Goal: Task Accomplishment & Management: Complete application form

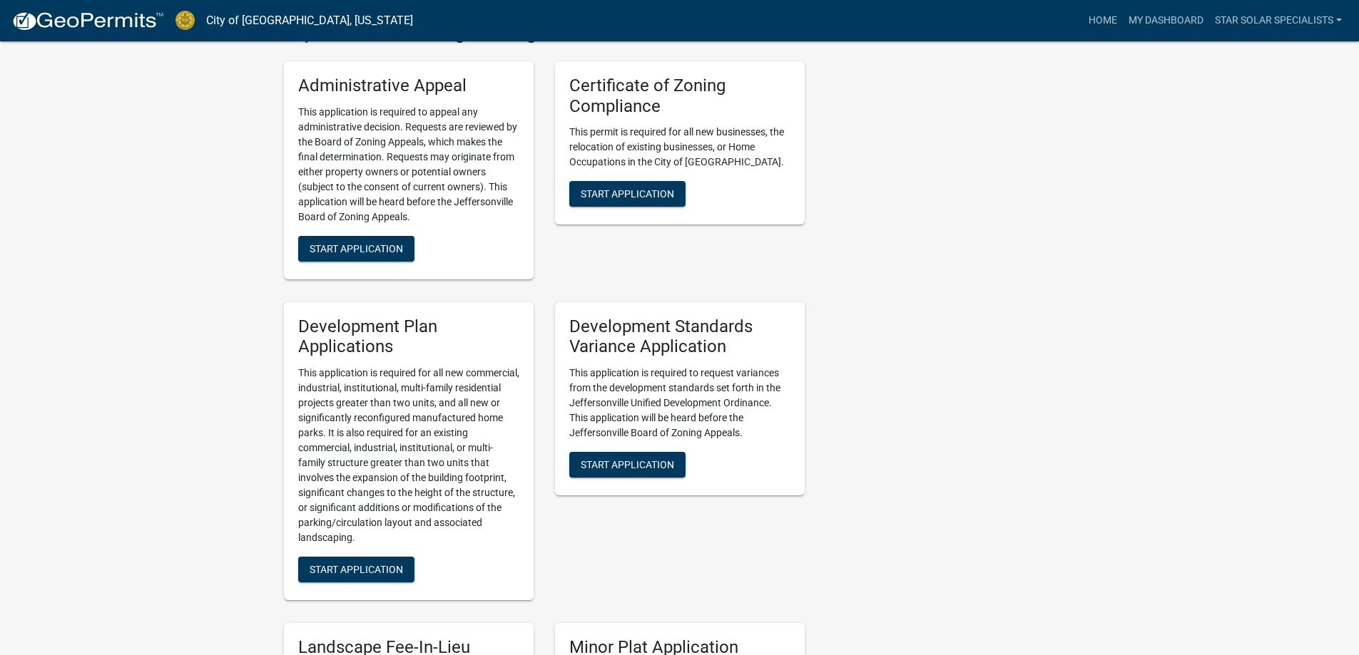
scroll to position [1498, 0]
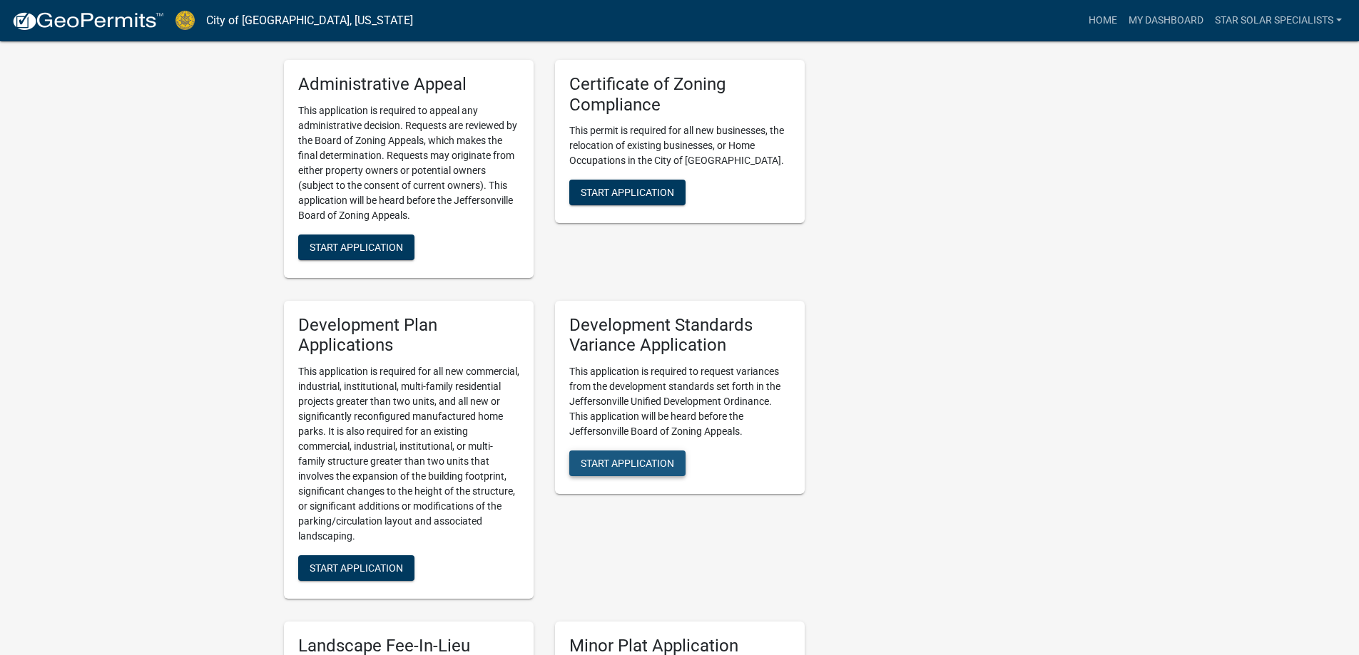
click at [610, 458] on span "Start Application" at bounding box center [627, 463] width 93 height 11
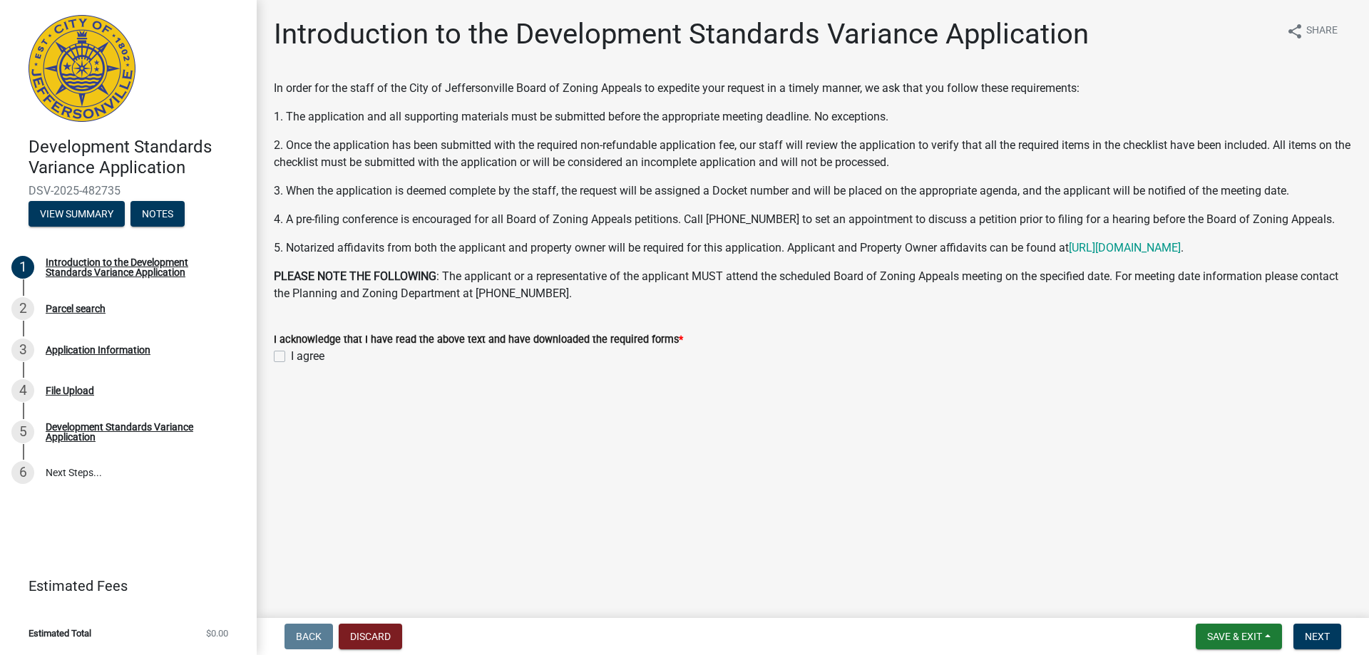
click at [291, 356] on label "I agree" at bounding box center [308, 356] width 34 height 17
click at [291, 356] on input "I agree" at bounding box center [295, 352] width 9 height 9
checkbox input "true"
click at [1302, 631] on button "Next" at bounding box center [1318, 637] width 48 height 26
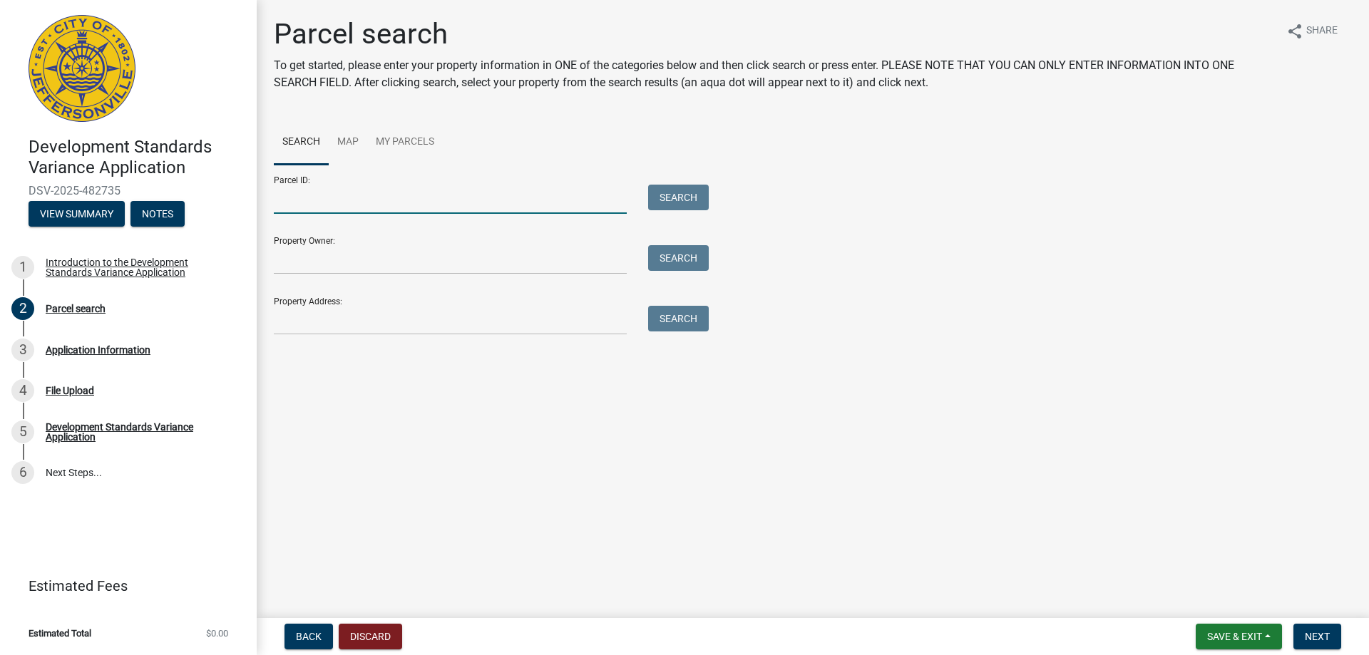
click at [339, 201] on input "Parcel ID:" at bounding box center [450, 199] width 353 height 29
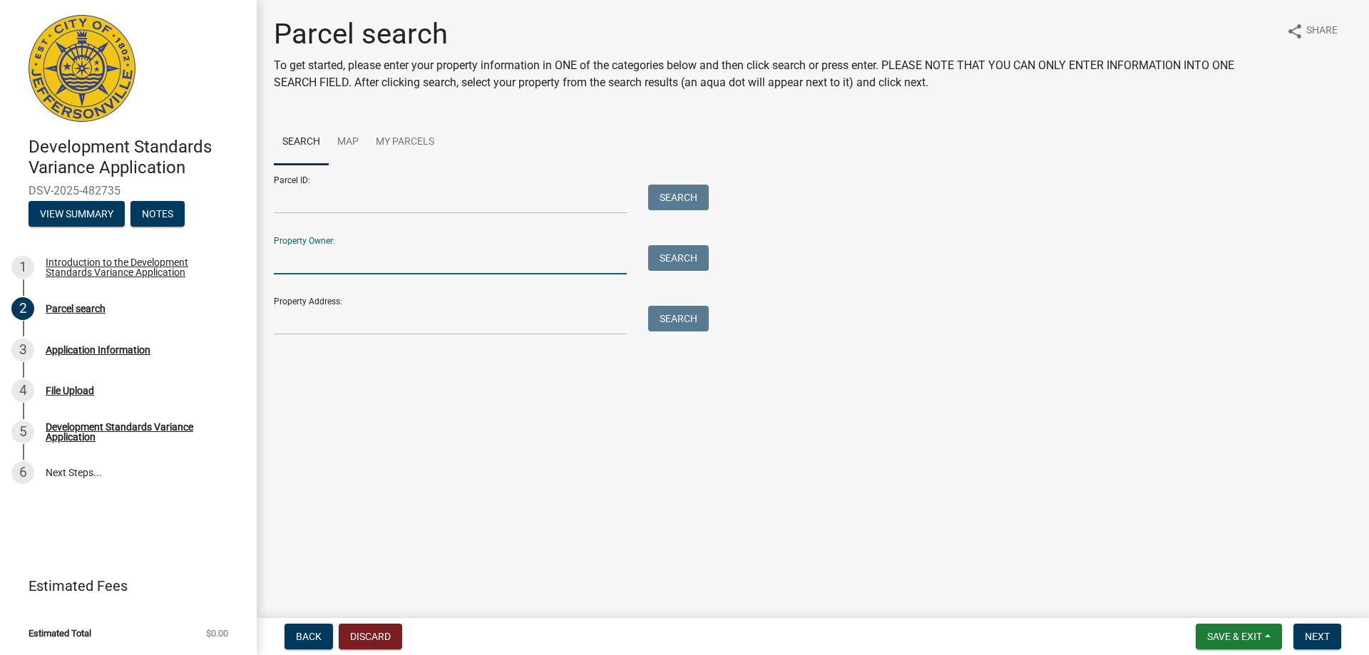
click at [325, 267] on input "Property Owner:" at bounding box center [450, 259] width 353 height 29
type input "[PERSON_NAME] & [PERSON_NAME]"
click at [340, 327] on input "Property Address:" at bounding box center [450, 320] width 353 height 29
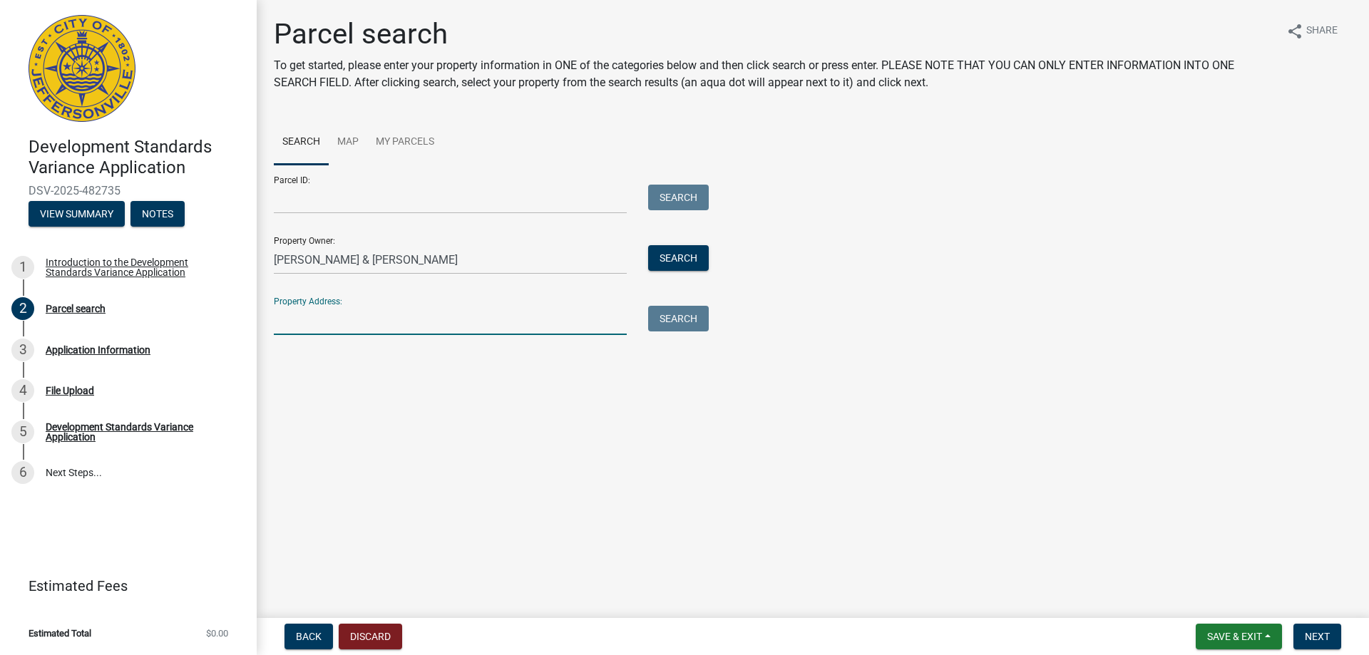
type input "[STREET_ADDRESS]"
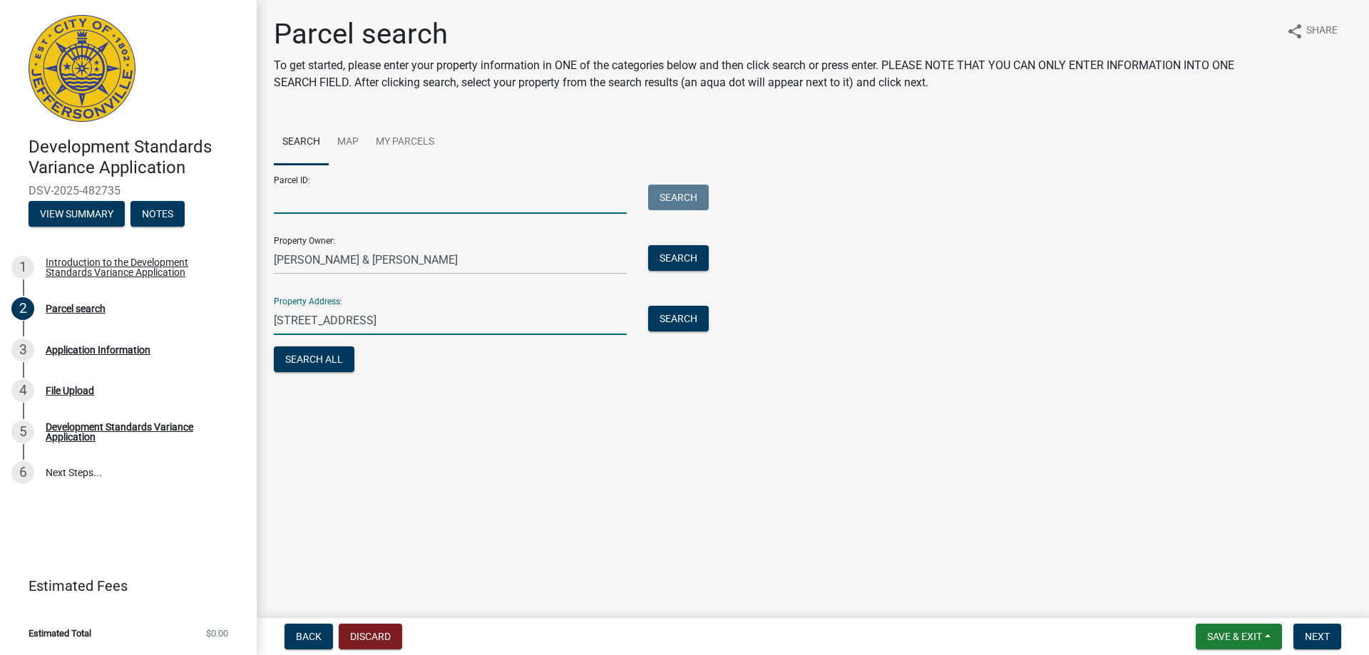
click at [442, 199] on input "Parcel ID:" at bounding box center [450, 199] width 353 height 29
type input "10-21-00-500-020.000-009"
click at [390, 393] on main "Parcel search To get started, please enter your property information in ONE of …" at bounding box center [813, 306] width 1113 height 613
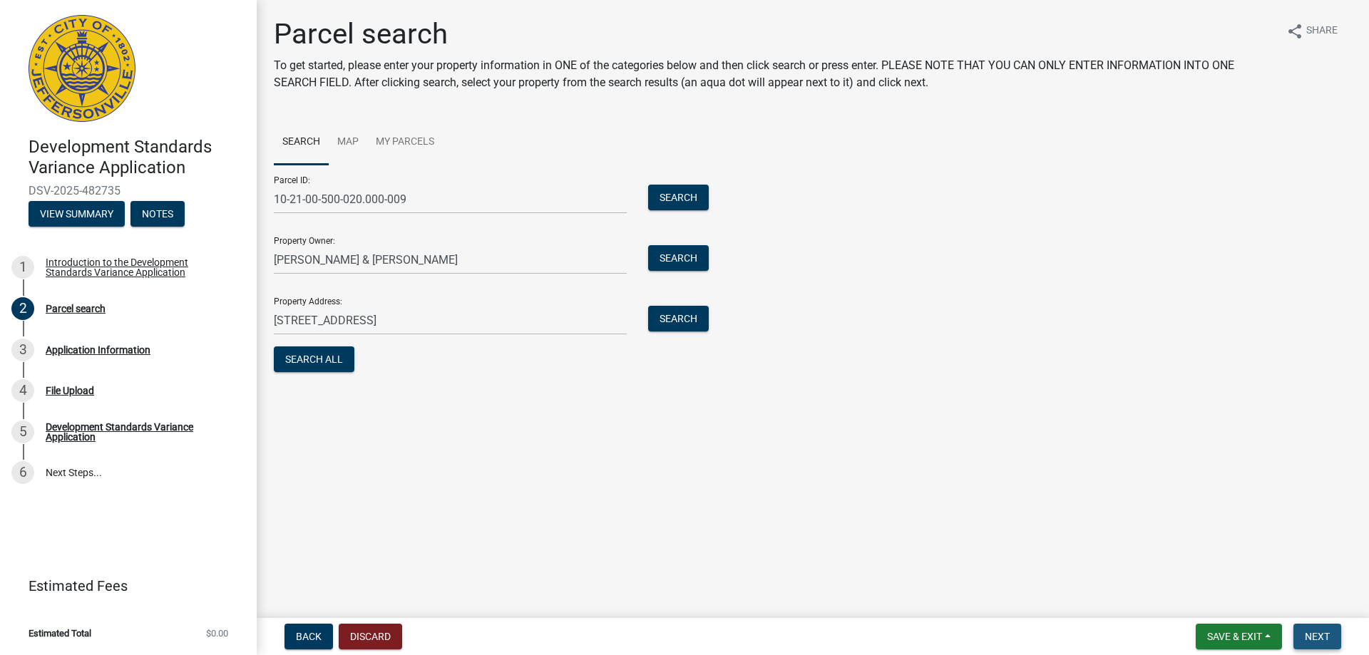
click at [1321, 631] on span "Next" at bounding box center [1317, 636] width 25 height 11
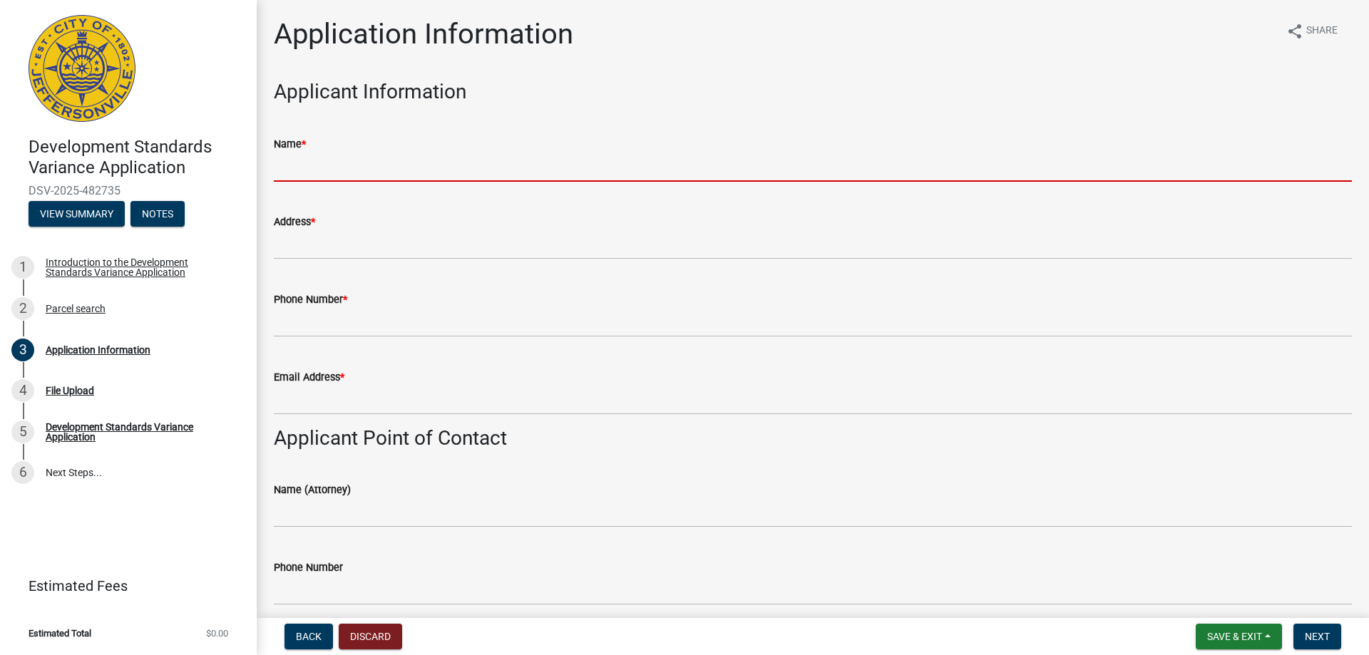
click at [374, 173] on input "Name *" at bounding box center [813, 167] width 1078 height 29
type input "[PERSON_NAME]"
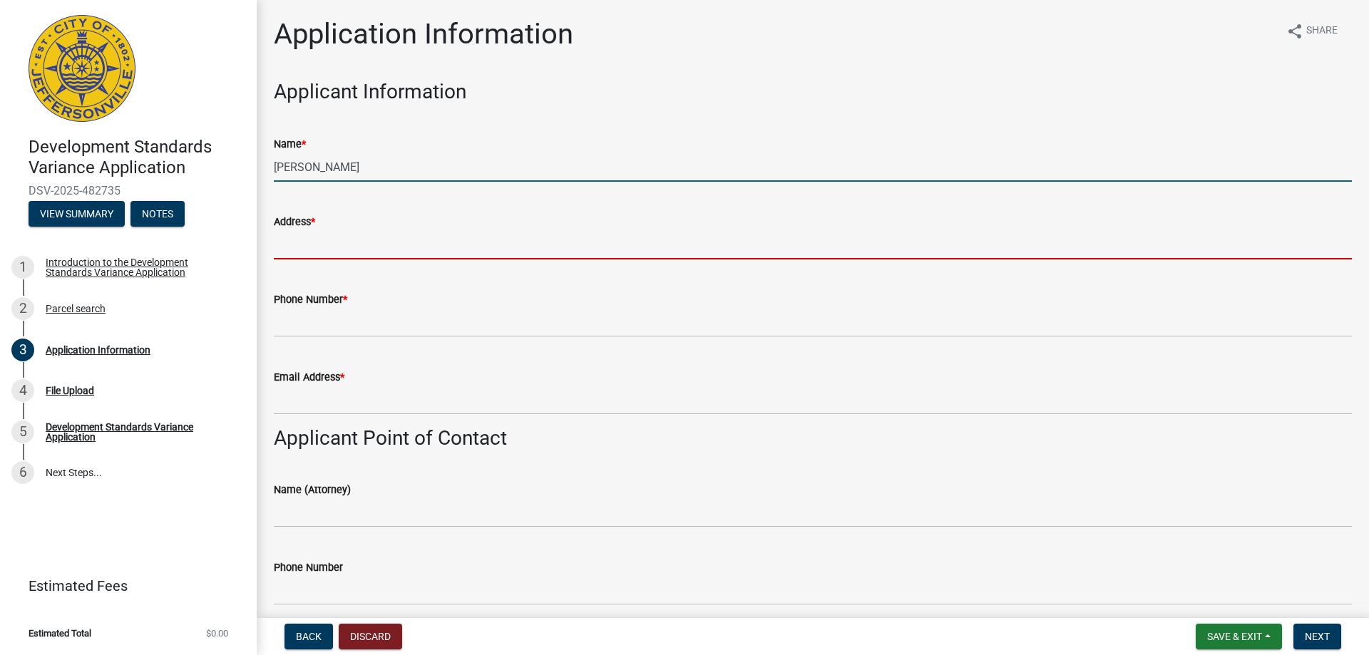
type input "[STREET_ADDRESS],"
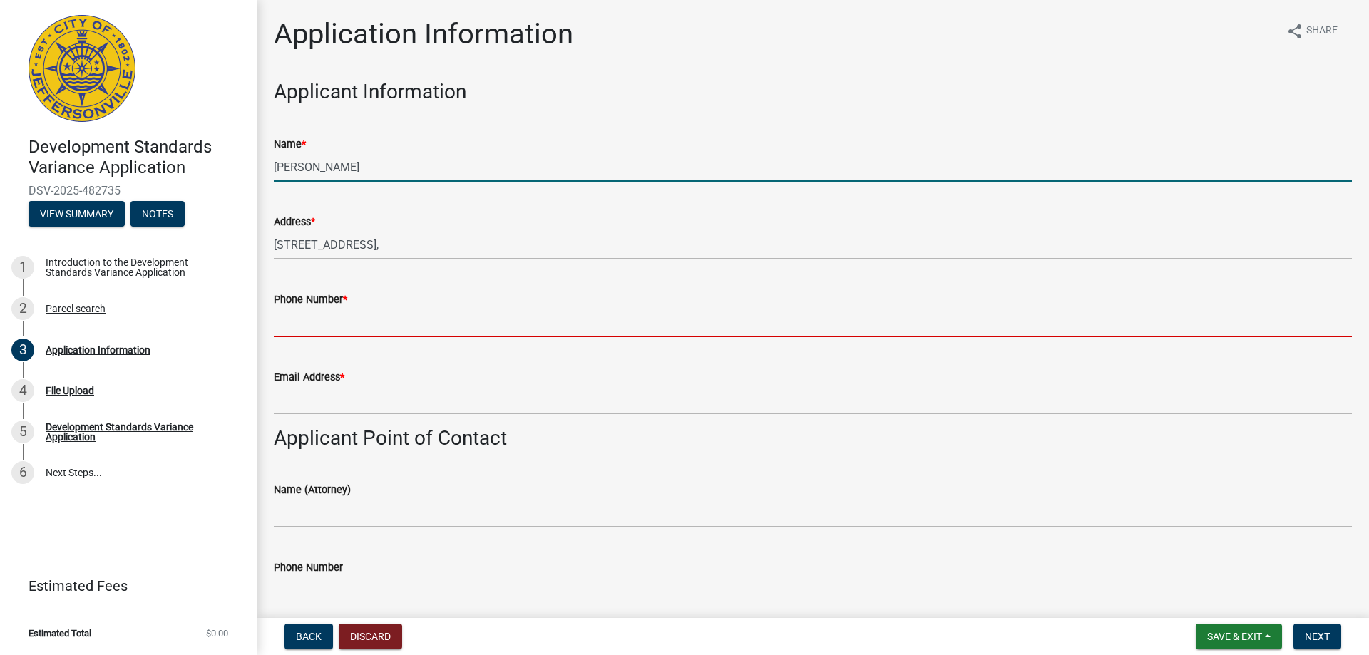
type input "5024451505"
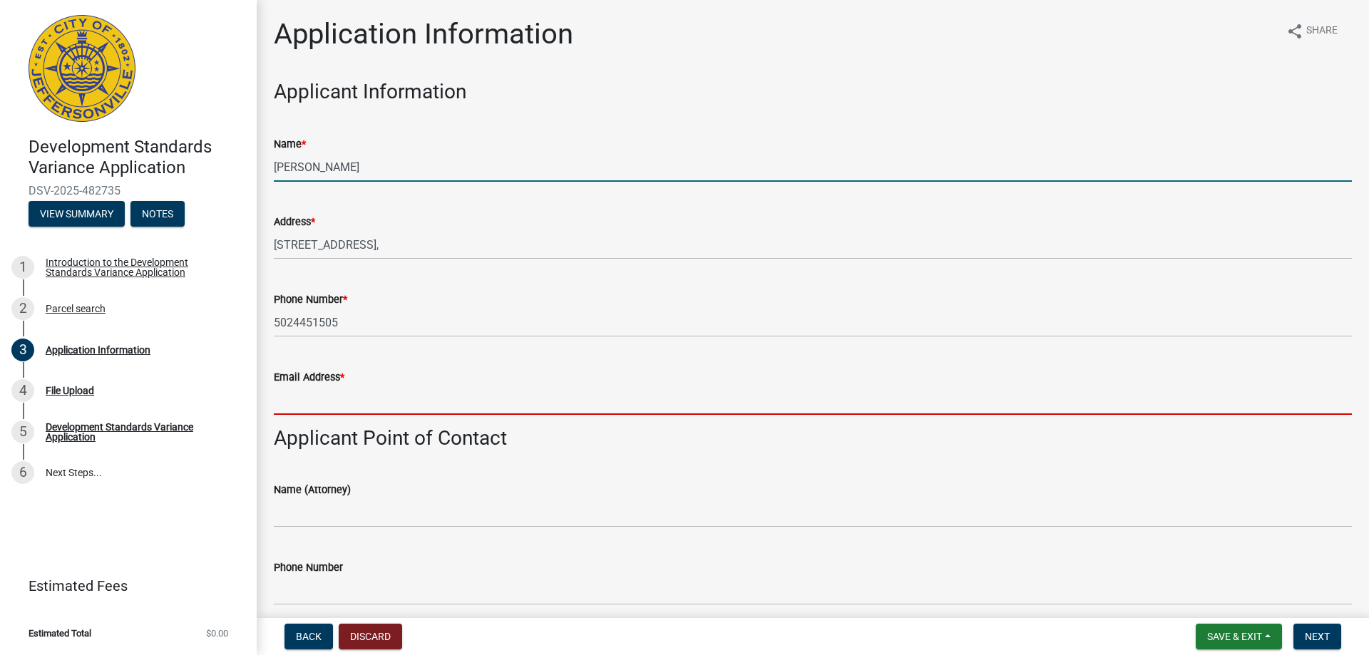
type input "[PERSON_NAME][EMAIL_ADDRESS][PERSON_NAME][DOMAIN_NAME]"
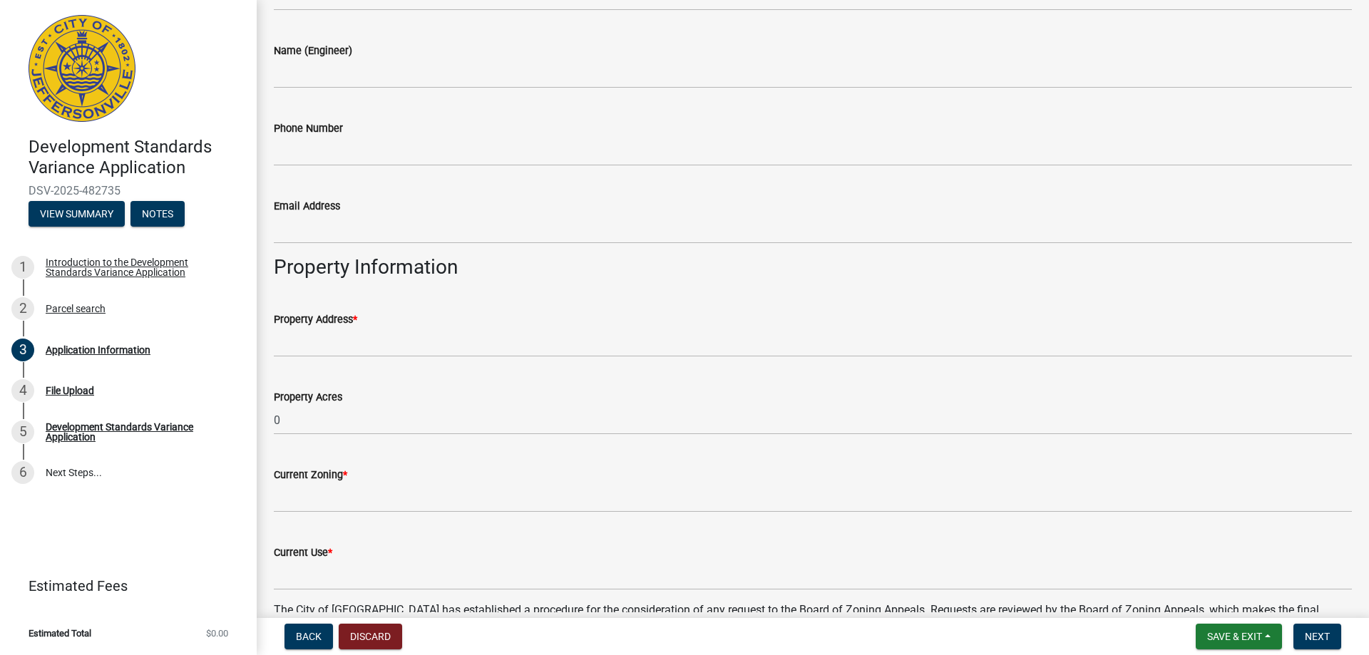
scroll to position [713, 0]
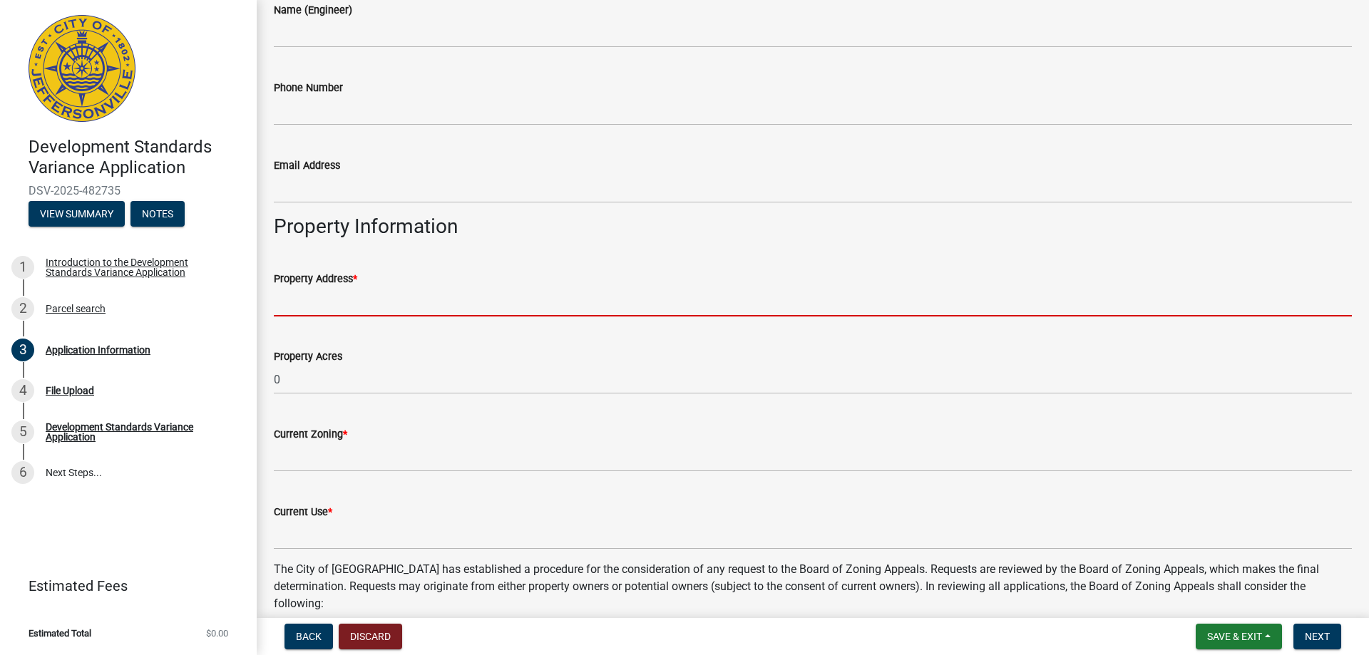
click at [333, 303] on input "Property Address *" at bounding box center [813, 301] width 1078 height 29
type input "[STREET_ADDRESS],"
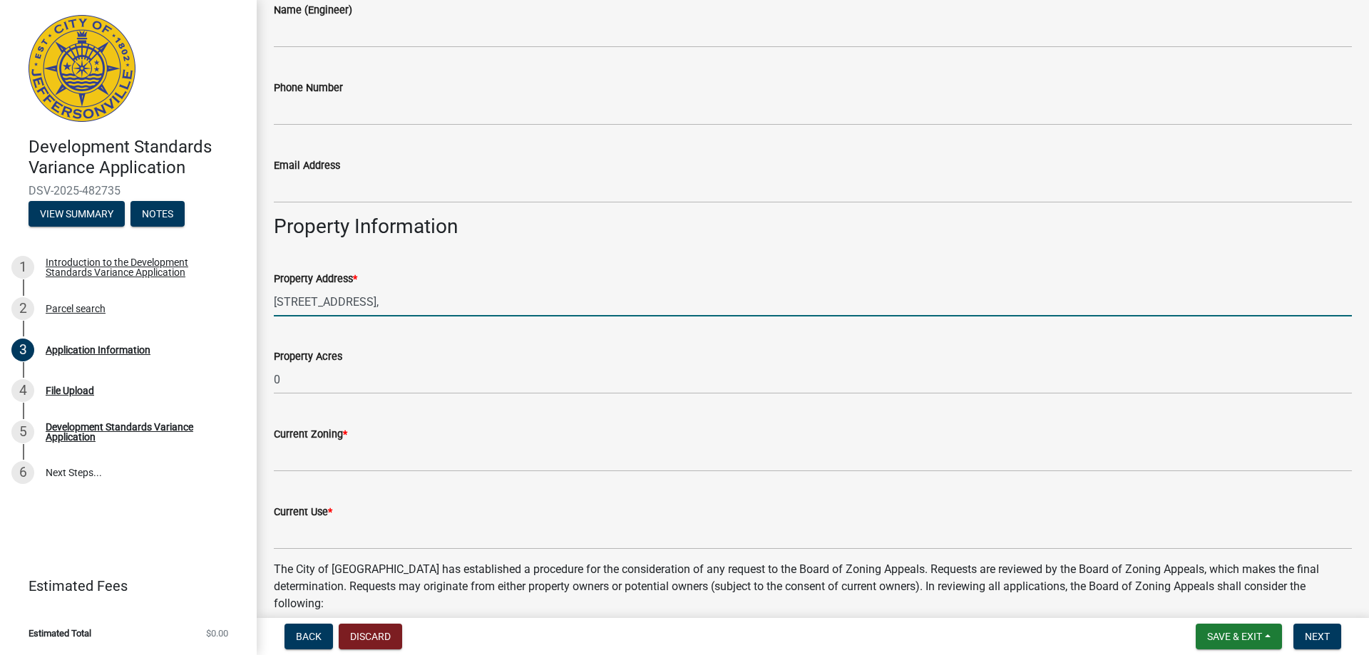
type input "[PERSON_NAME]"
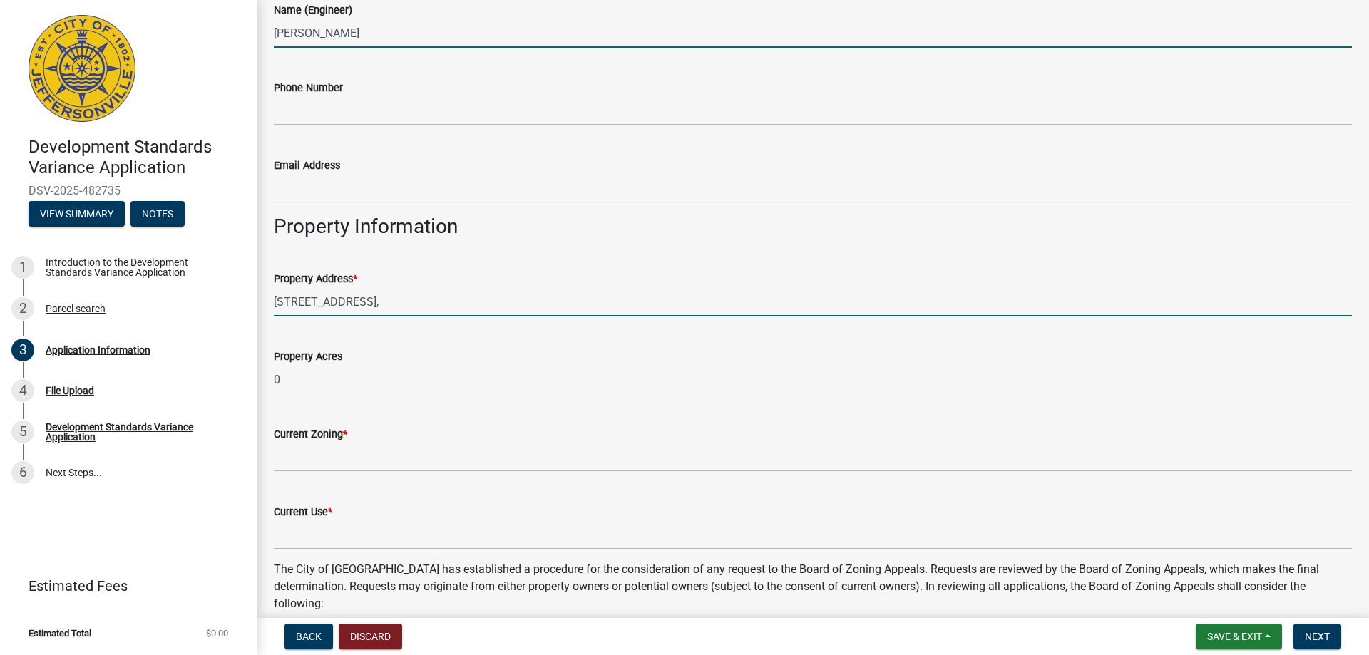
type input "5024451505"
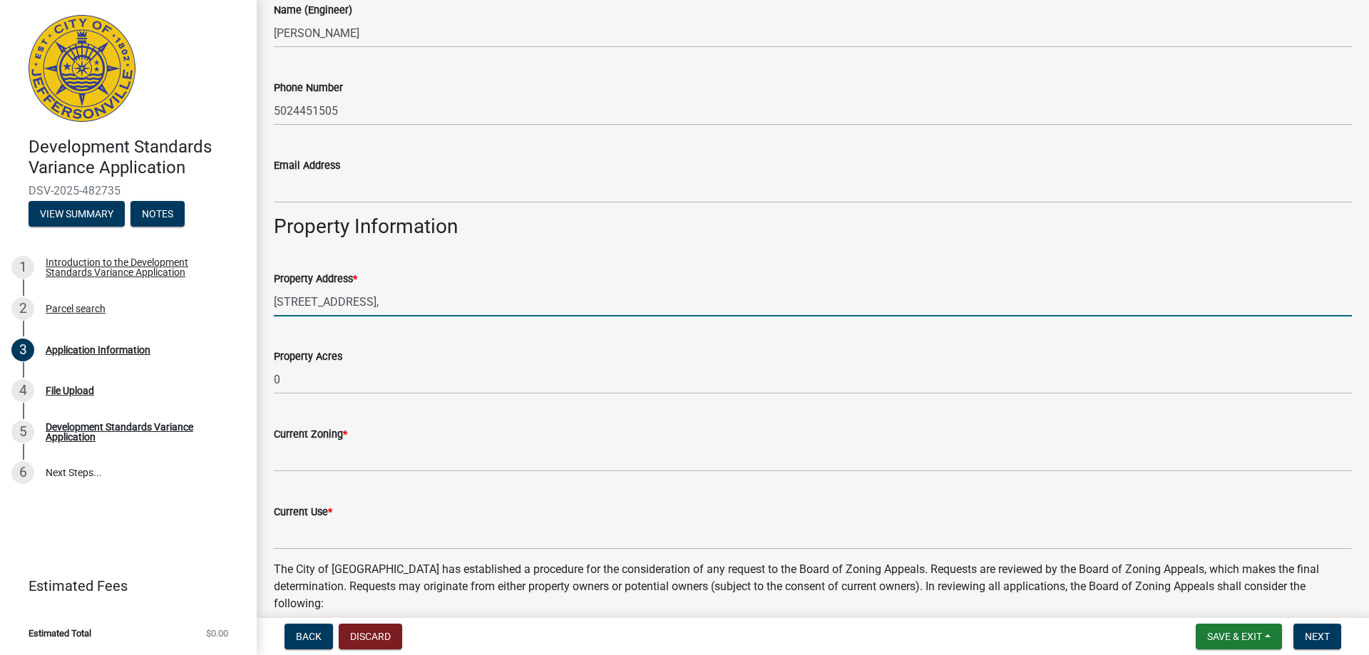
type input "[PERSON_NAME][EMAIL_ADDRESS][PERSON_NAME][DOMAIN_NAME]"
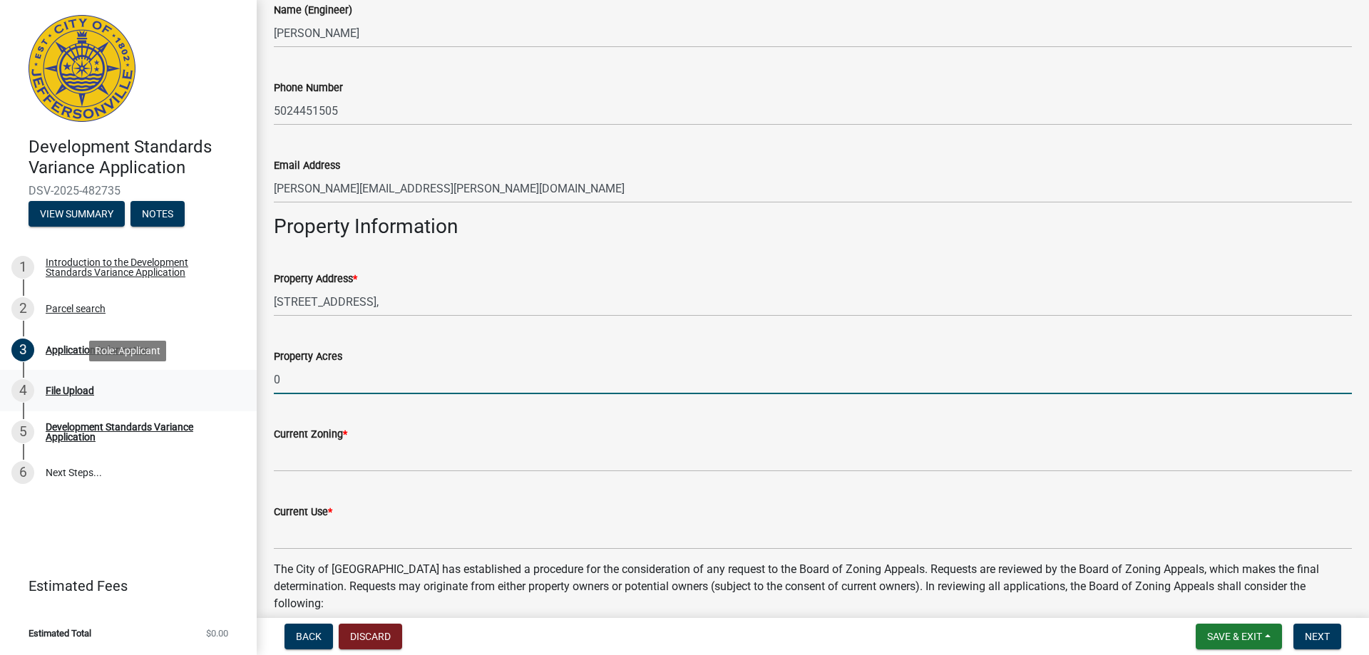
drag, startPoint x: 271, startPoint y: 380, endPoint x: 254, endPoint y: 380, distance: 17.1
click at [254, 380] on div "Development Standards Variance Application DSV-2025-482735 View Summary Notes 1…" at bounding box center [684, 327] width 1369 height 655
type input "1.13"
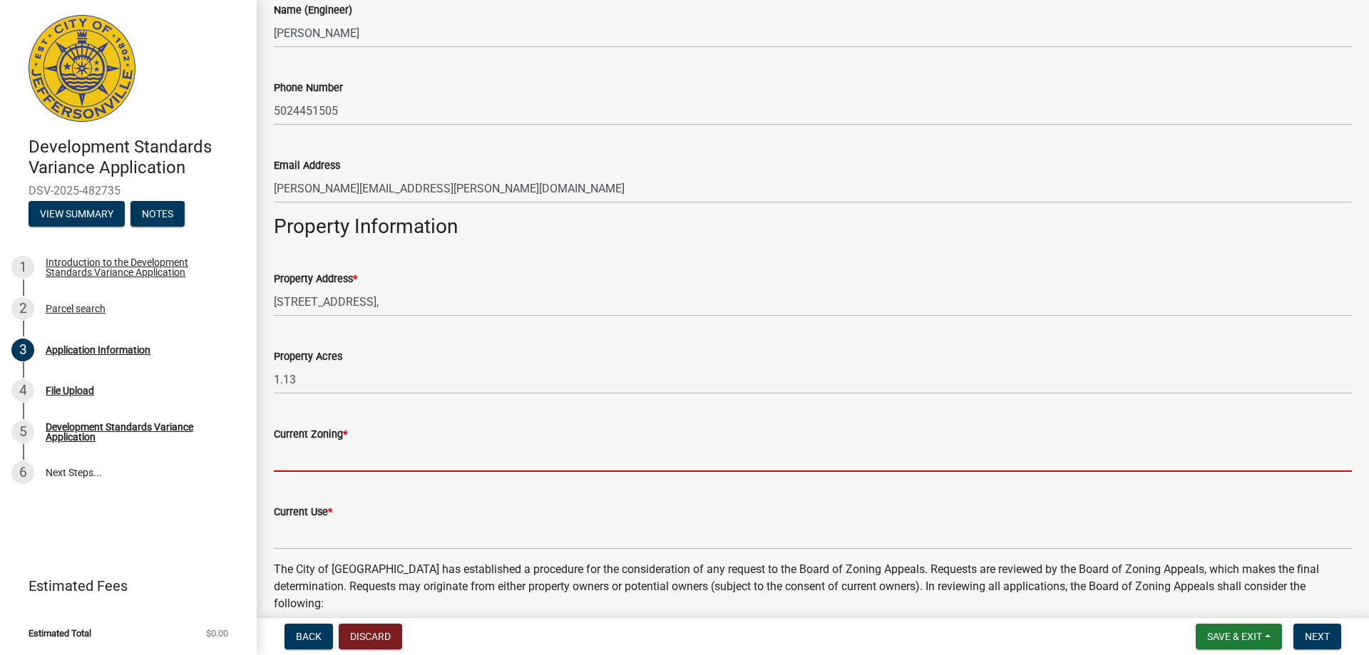
click at [279, 461] on input "Current Zoning *" at bounding box center [813, 457] width 1078 height 29
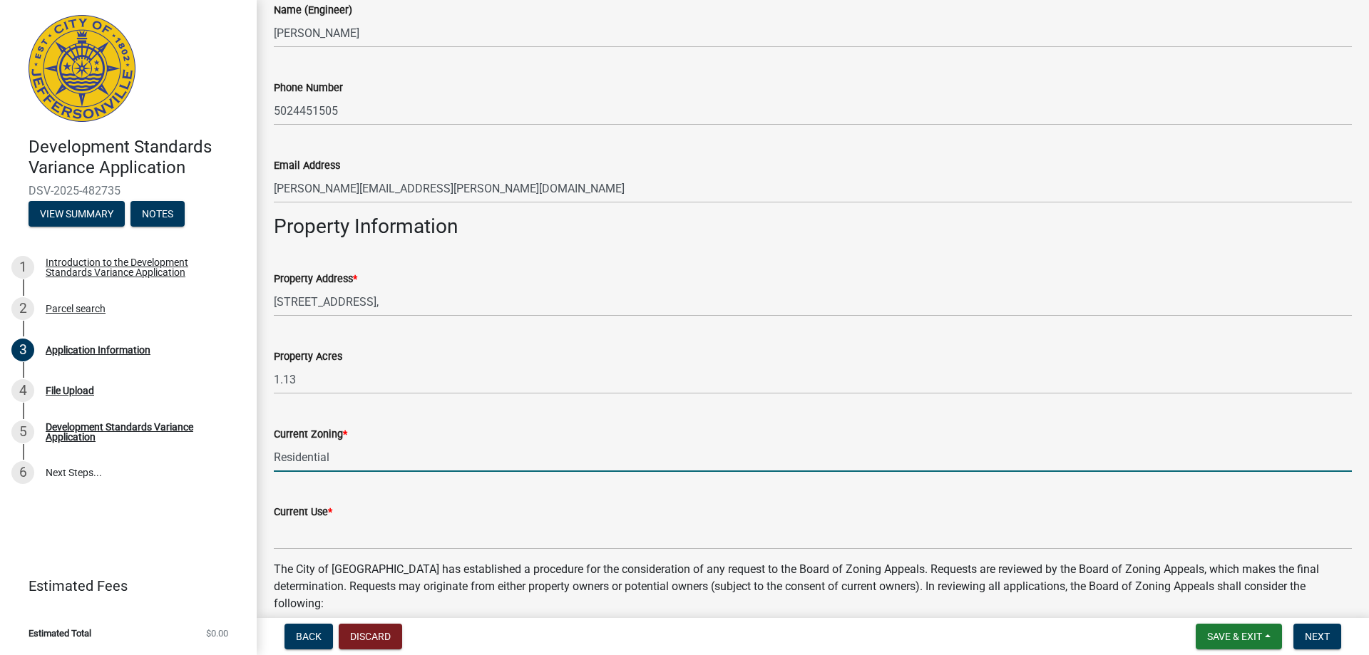
type input "Residential"
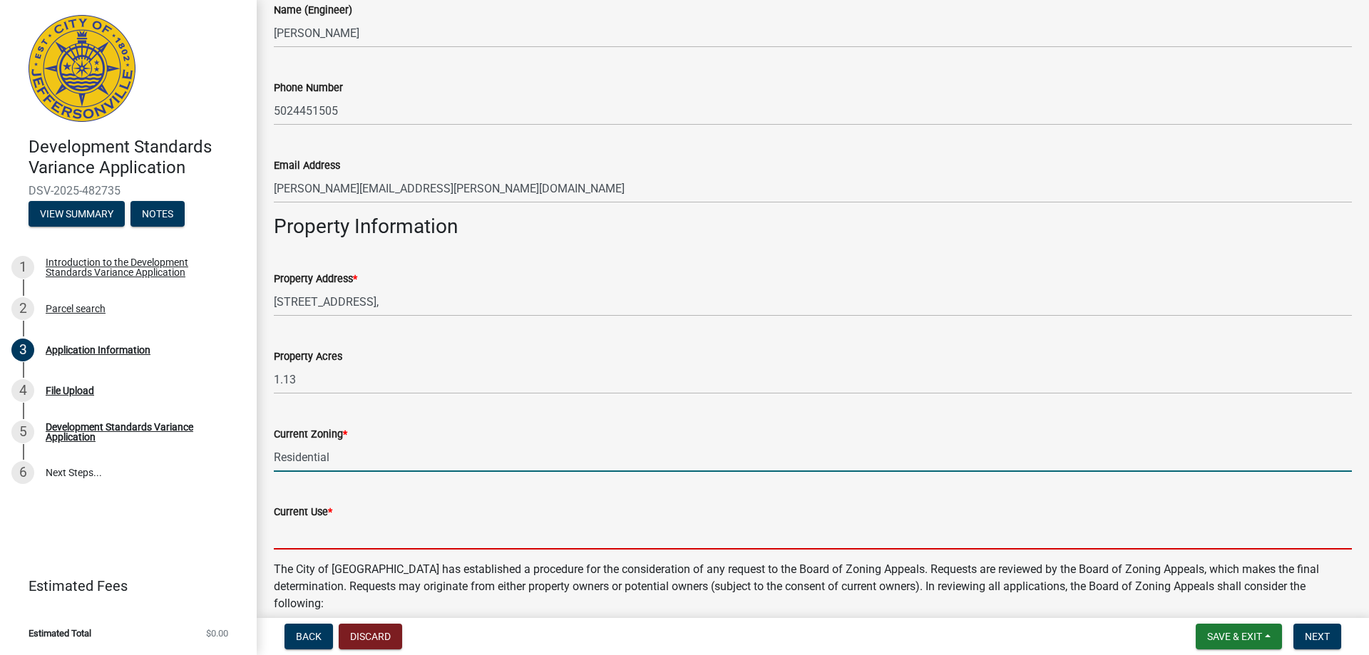
click at [339, 535] on input "Current Use *" at bounding box center [813, 535] width 1078 height 29
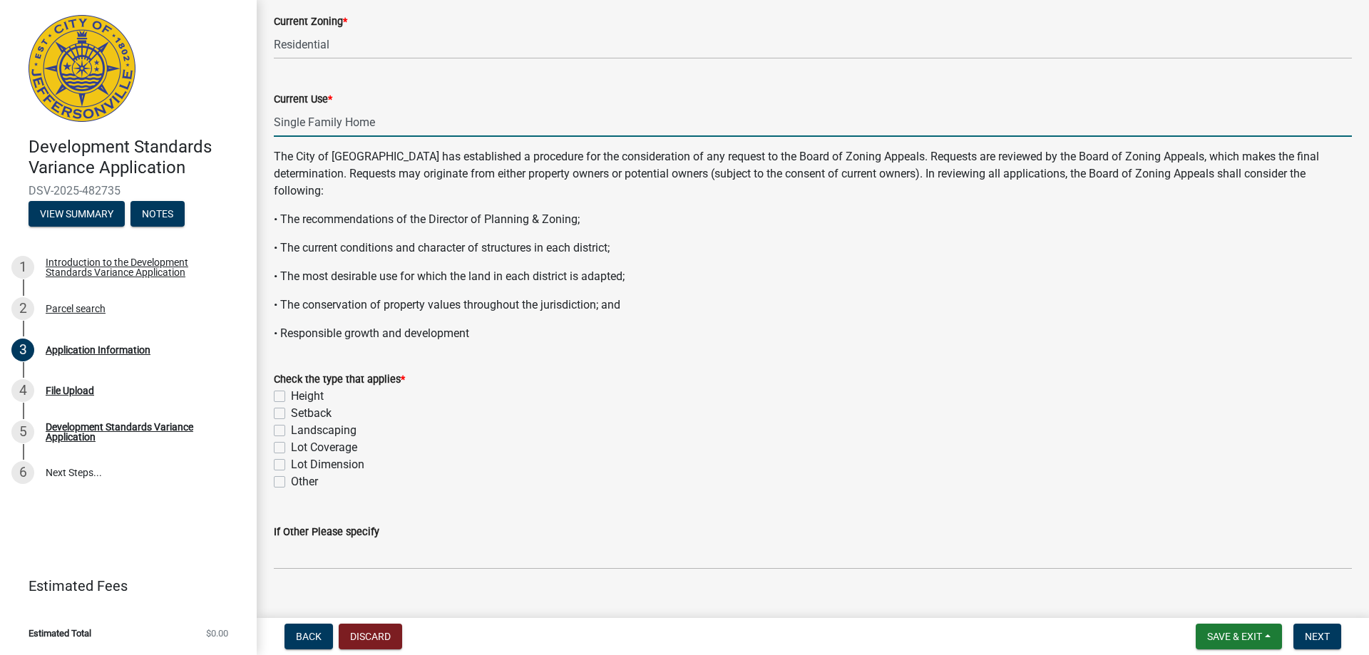
scroll to position [1141, 0]
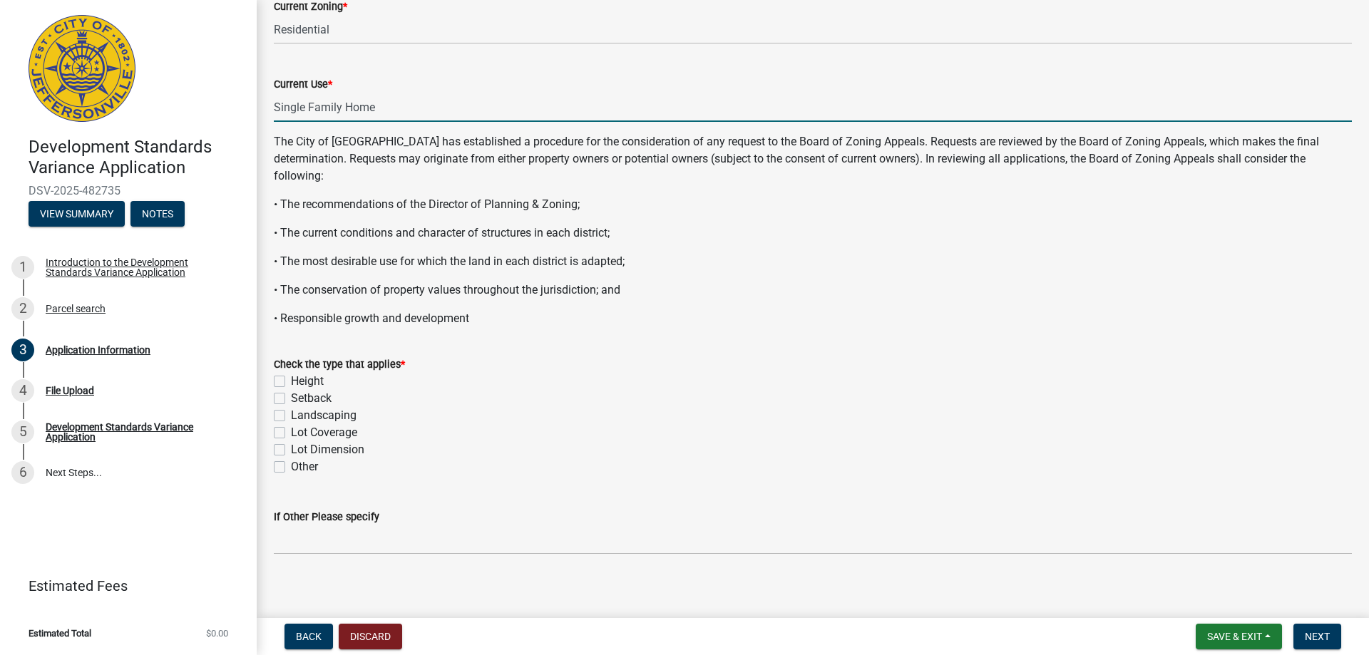
type input "Single Family Home"
click at [291, 398] on label "Setback" at bounding box center [311, 398] width 41 height 17
click at [291, 398] on input "Setback" at bounding box center [295, 394] width 9 height 9
checkbox input "true"
checkbox input "false"
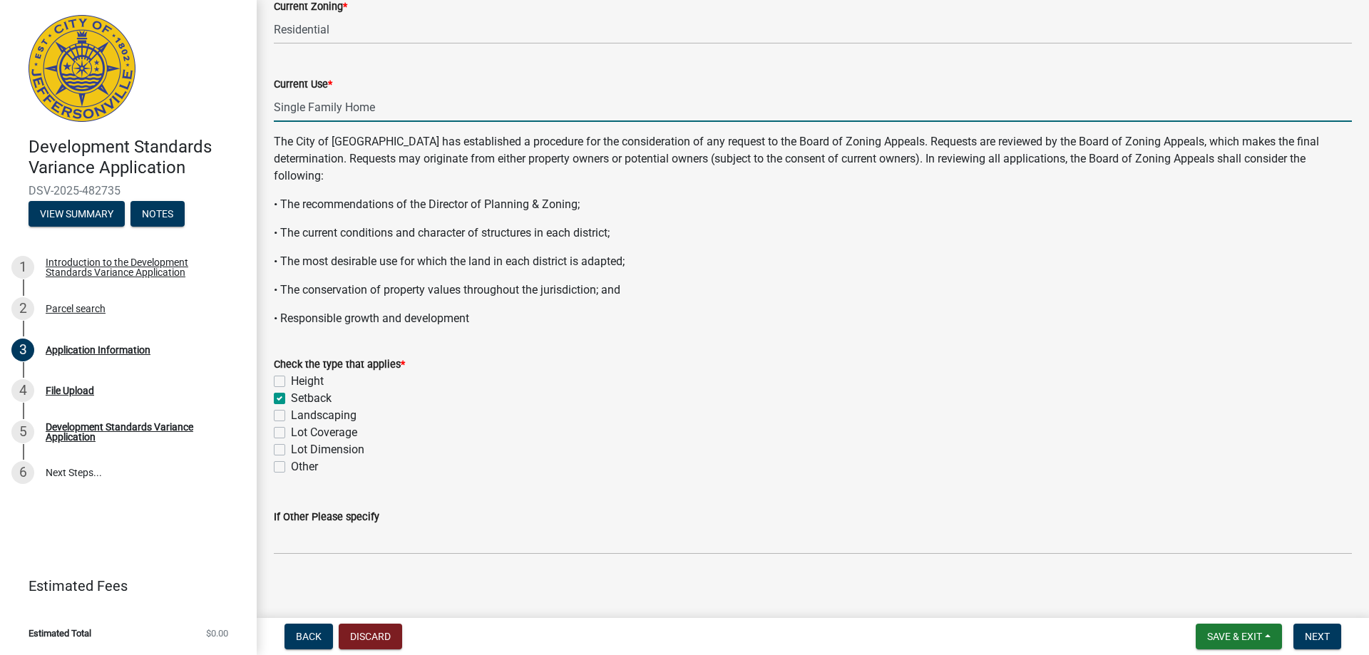
checkbox input "true"
checkbox input "false"
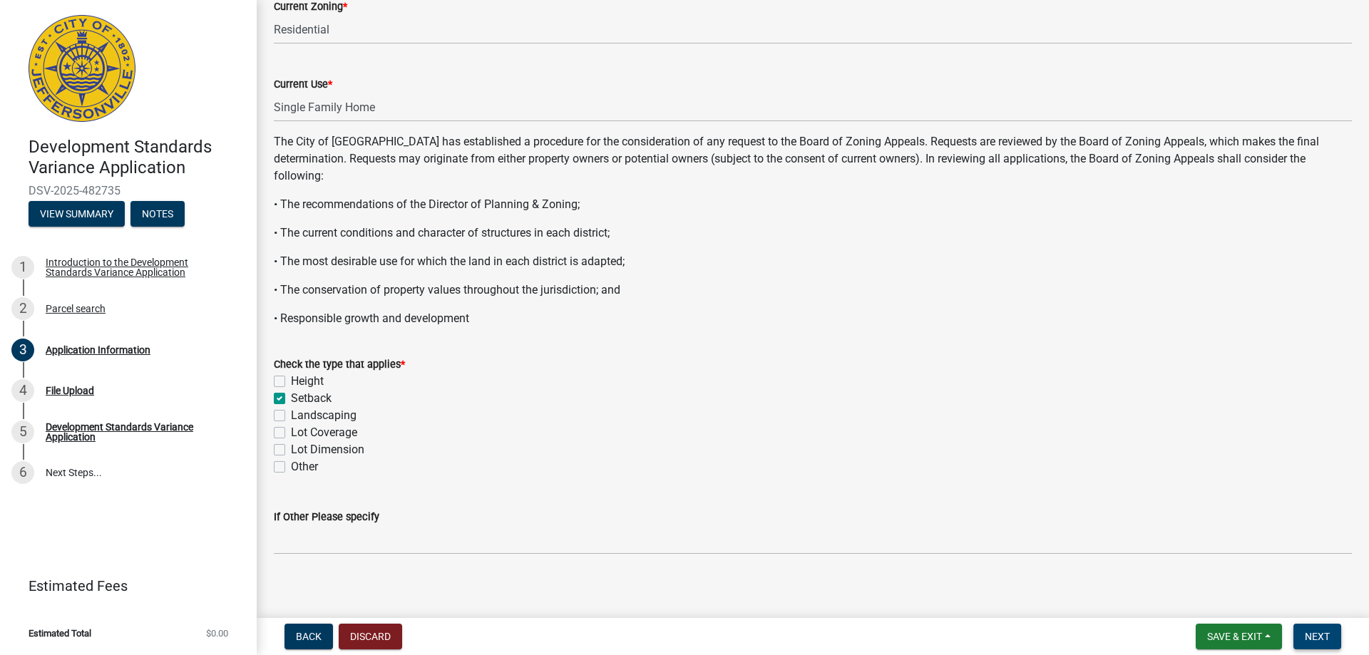
click at [1321, 634] on span "Next" at bounding box center [1317, 636] width 25 height 11
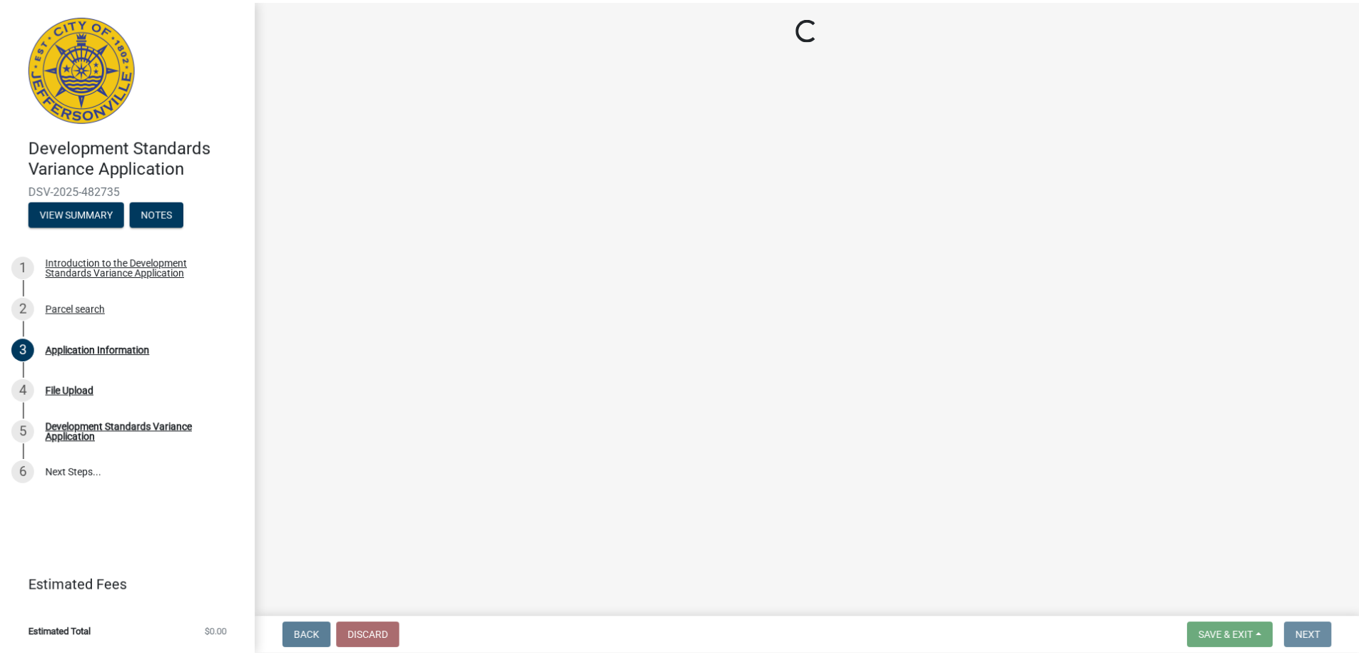
scroll to position [0, 0]
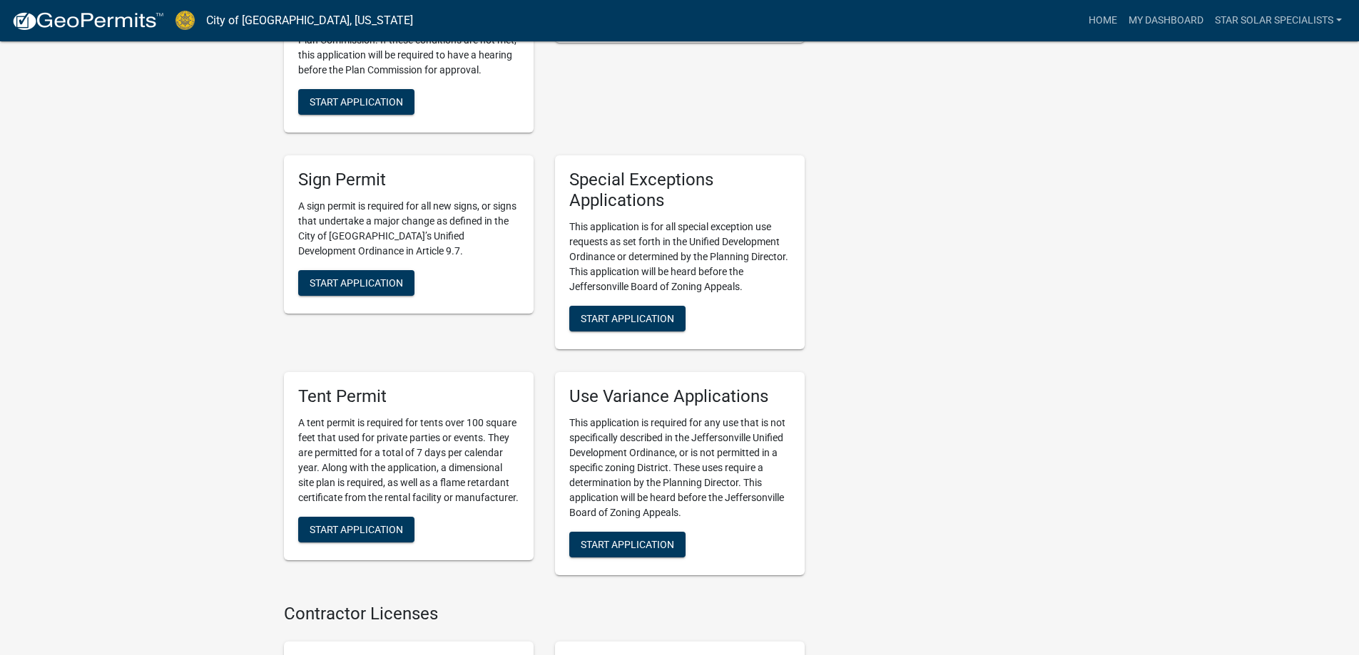
scroll to position [2710, 0]
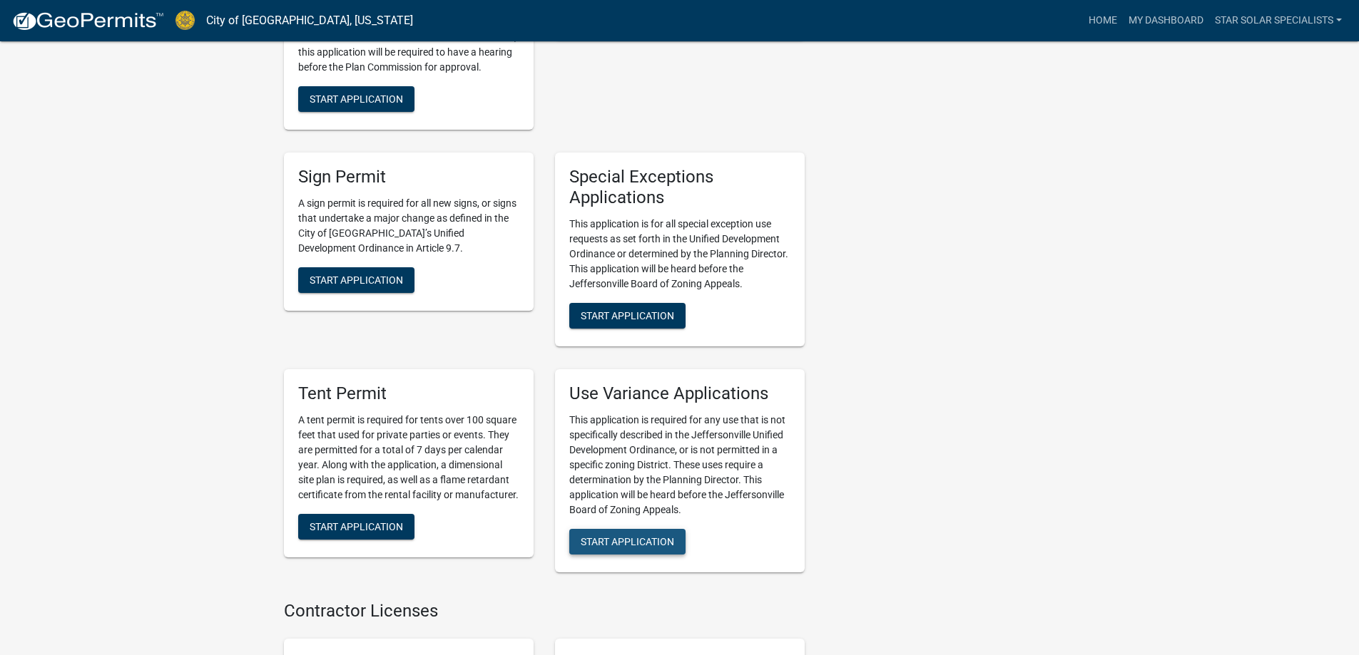
click at [606, 536] on span "Start Application" at bounding box center [627, 541] width 93 height 11
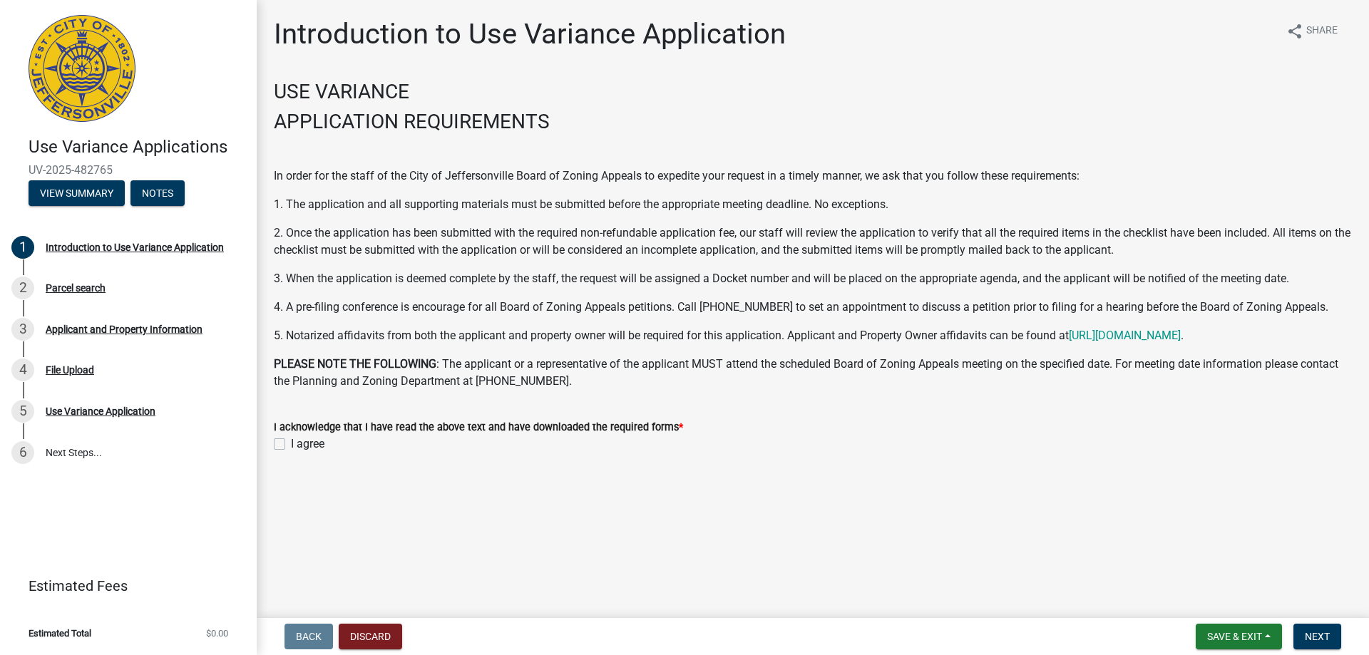
click at [291, 444] on label "I agree" at bounding box center [308, 444] width 34 height 17
click at [291, 444] on input "I agree" at bounding box center [295, 440] width 9 height 9
checkbox input "true"
click at [1317, 631] on span "Next" at bounding box center [1317, 636] width 25 height 11
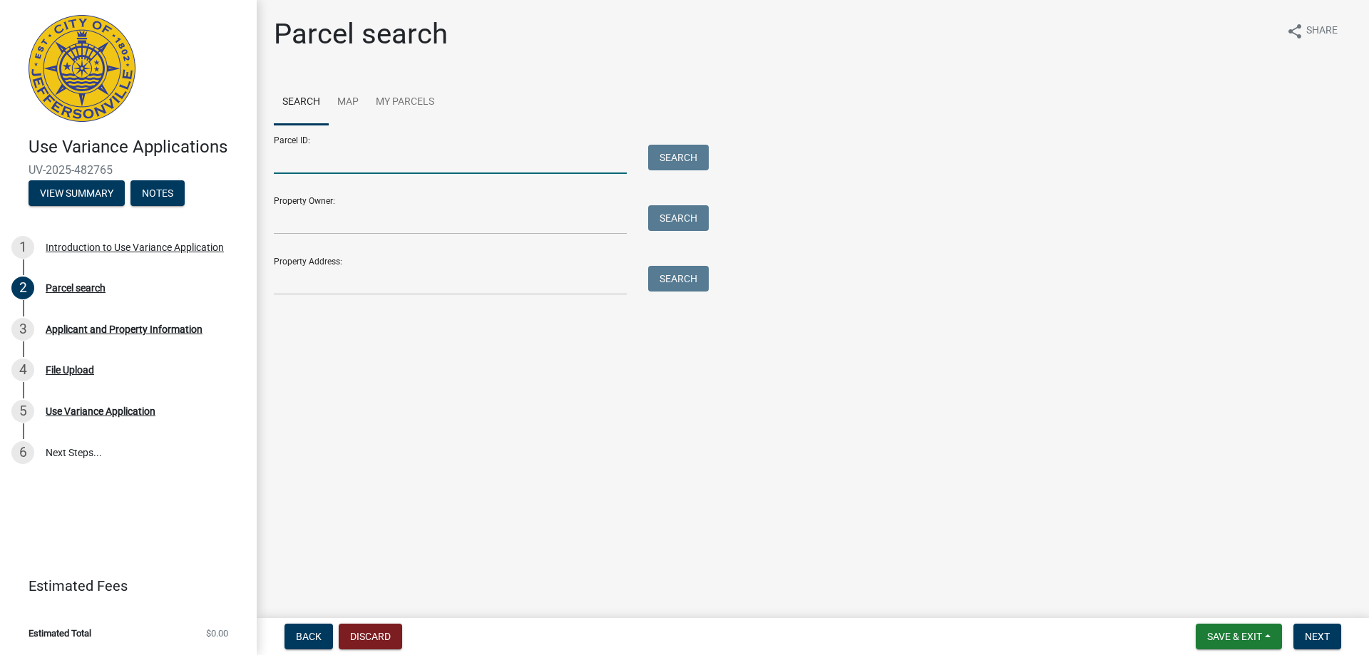
click at [352, 160] on input "Parcel ID:" at bounding box center [450, 159] width 353 height 29
type input "10-21-00-500-020.000-009"
click at [352, 218] on input "Property Owner:" at bounding box center [450, 219] width 353 height 29
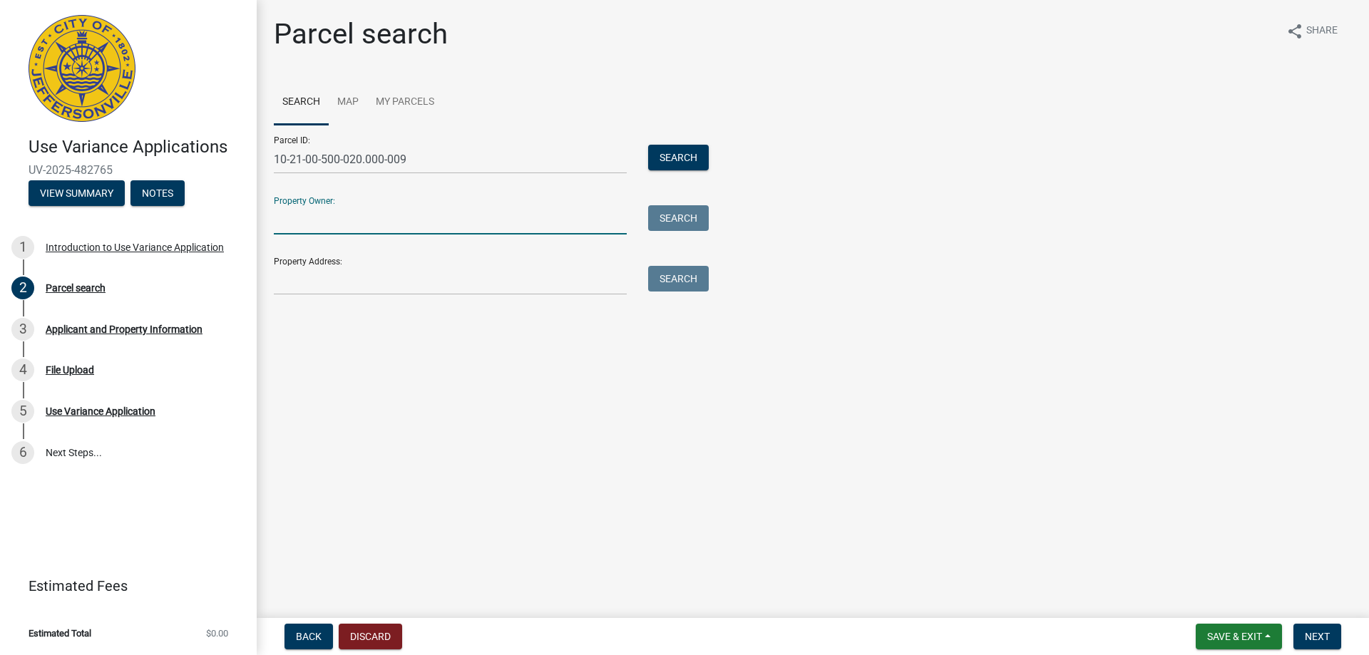
type input "[PERSON_NAME] & [PERSON_NAME]"
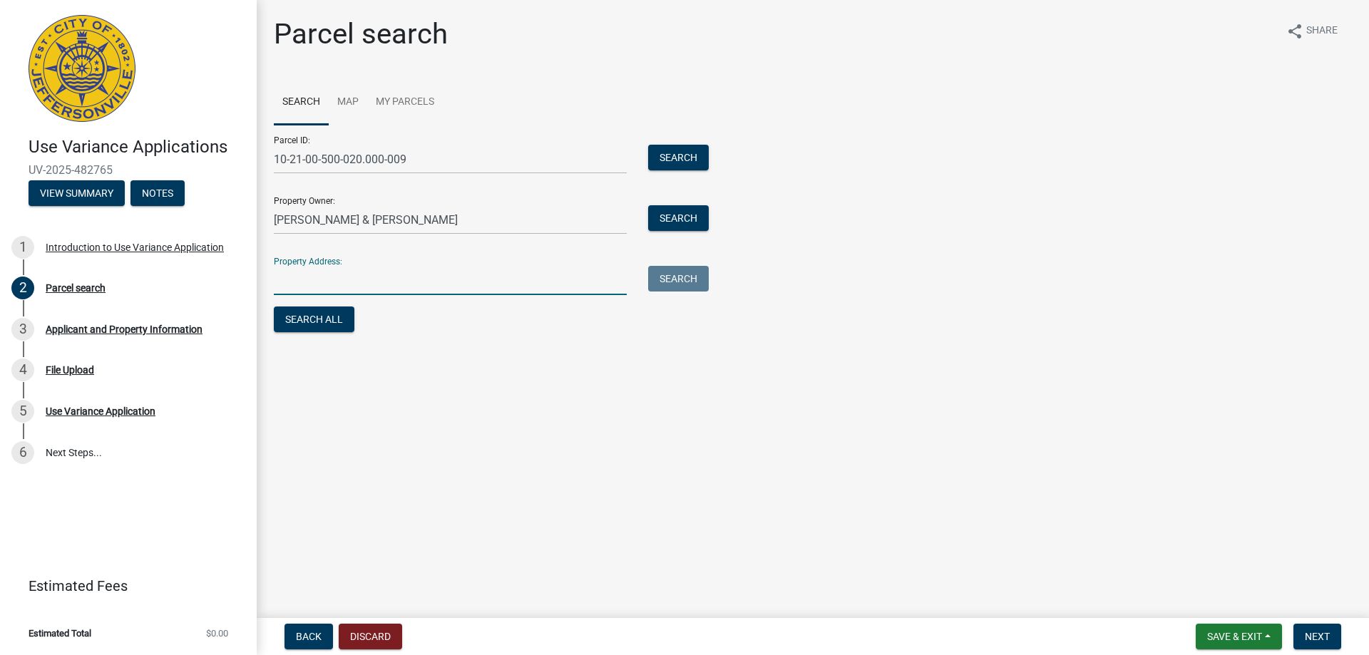
click at [355, 277] on input "Property Address:" at bounding box center [450, 280] width 353 height 29
type input "[STREET_ADDRESS]"
click at [1327, 638] on span "Next" at bounding box center [1317, 636] width 25 height 11
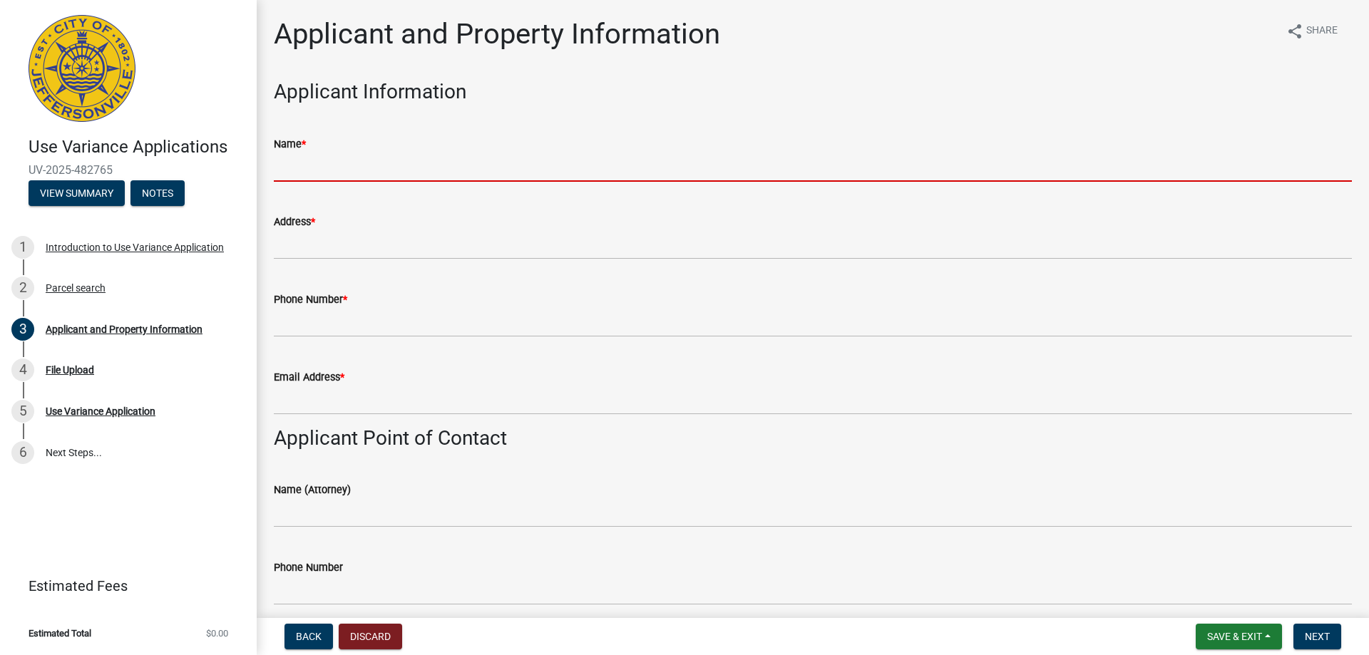
click at [336, 163] on input "Name *" at bounding box center [813, 167] width 1078 height 29
type input "[PERSON_NAME]"
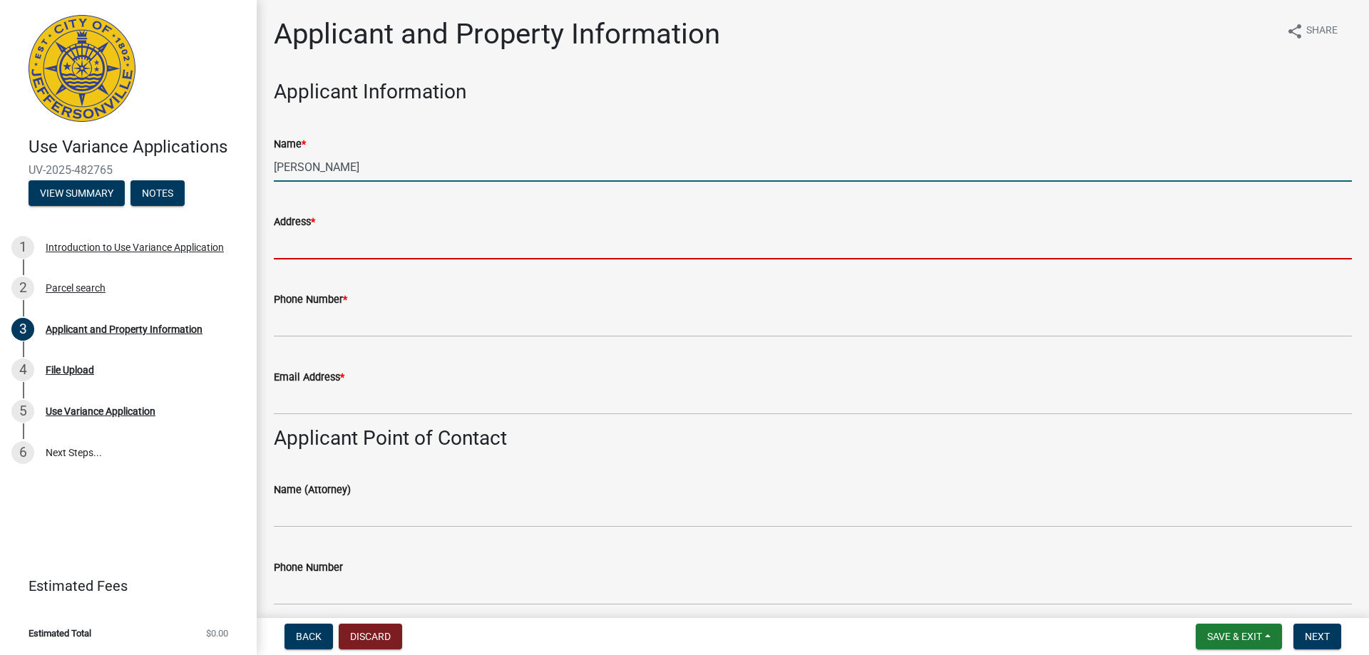
type input "[STREET_ADDRESS],"
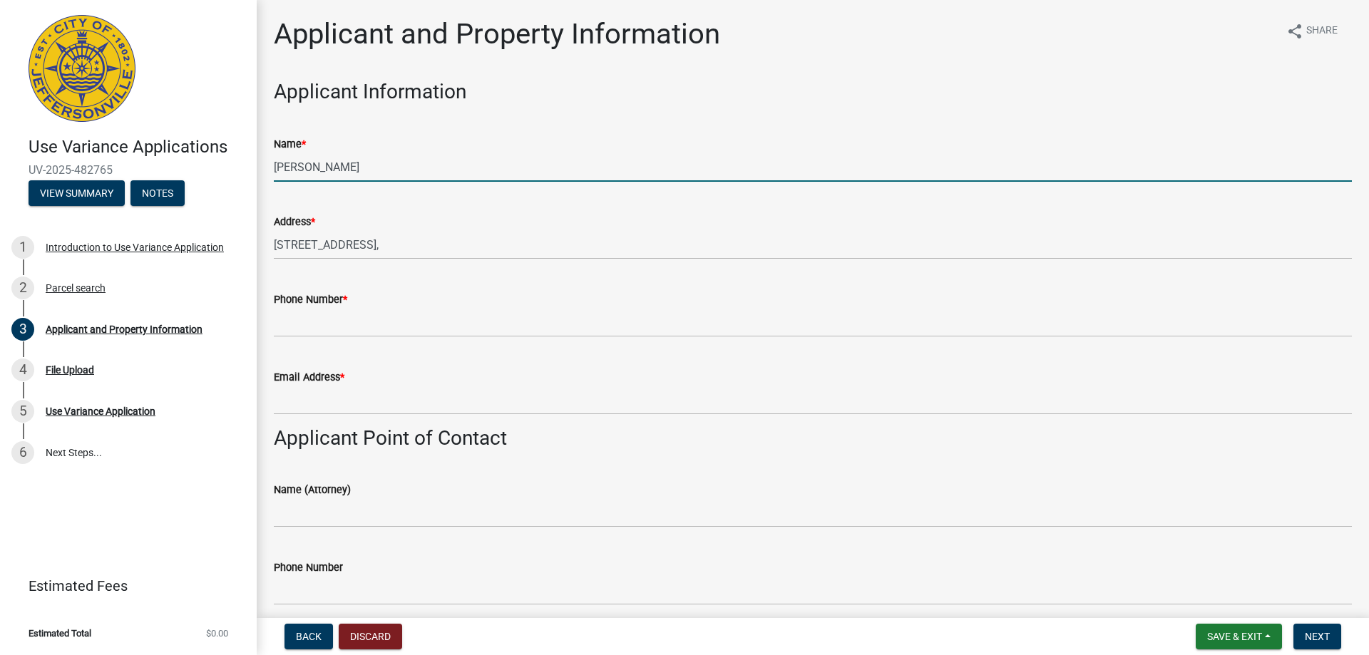
type input "5024451505"
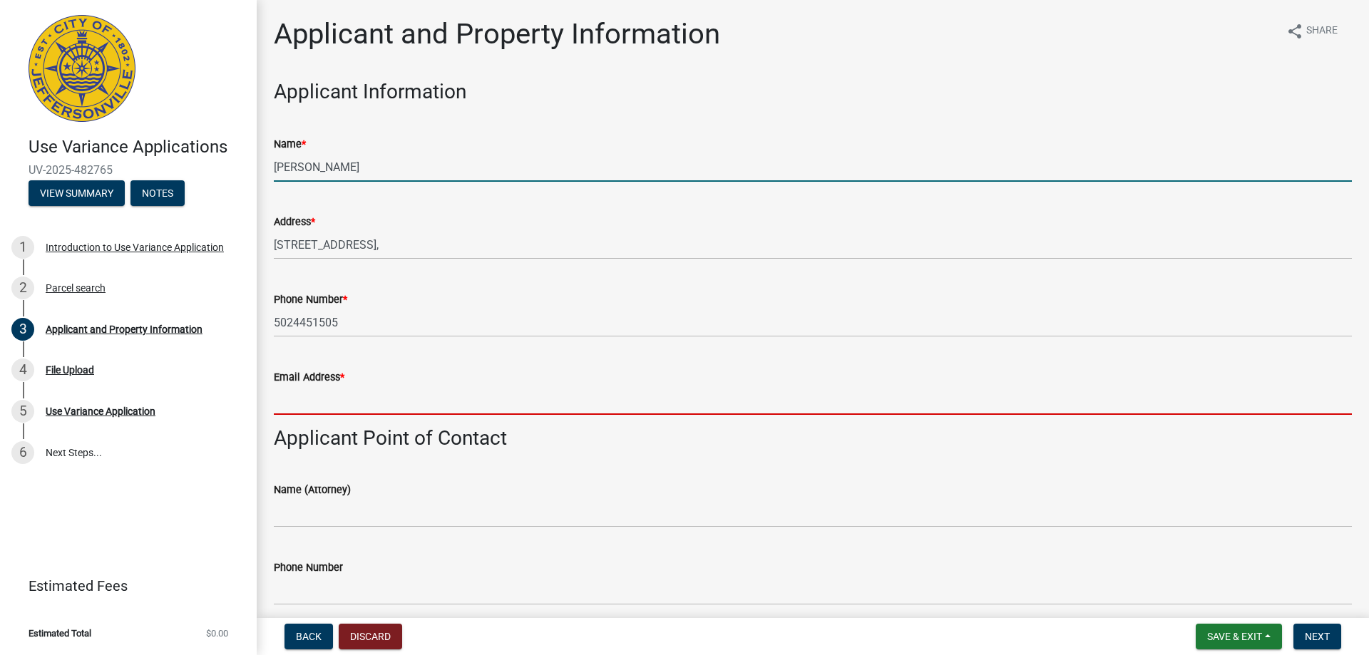
type input "[PERSON_NAME][EMAIL_ADDRESS][PERSON_NAME][DOMAIN_NAME]"
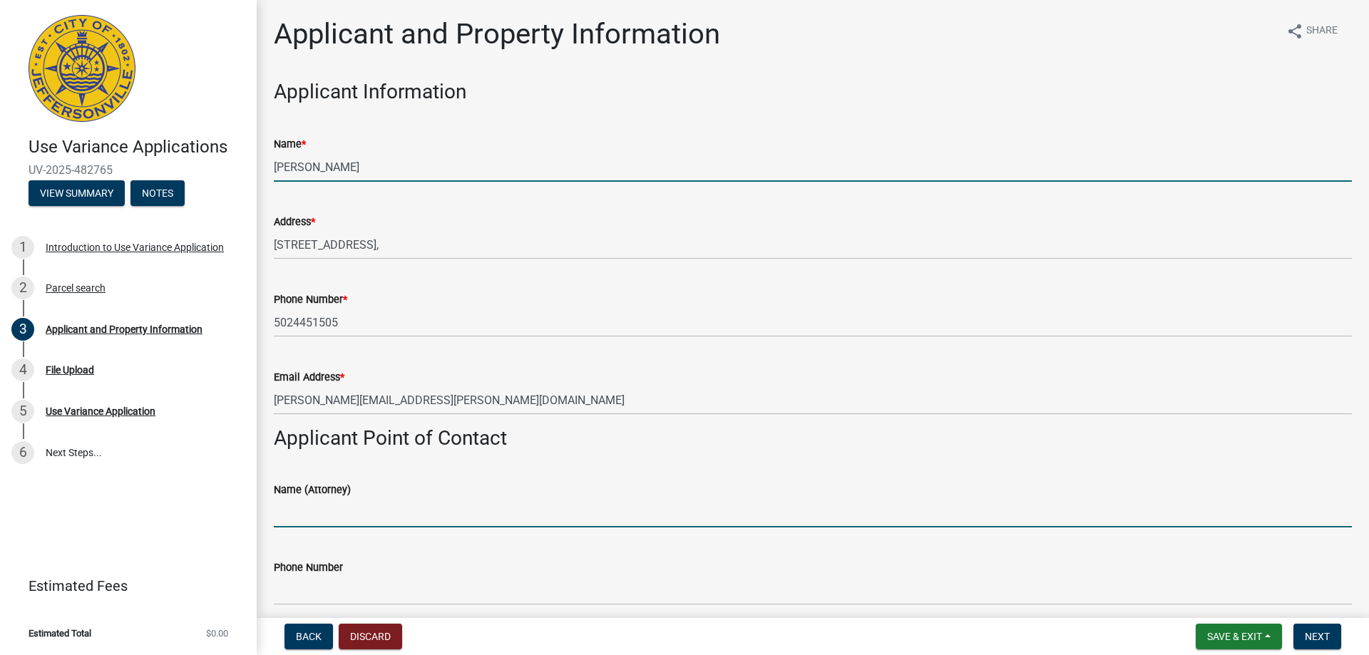
click at [312, 524] on input "Name (Attorney)" at bounding box center [813, 513] width 1078 height 29
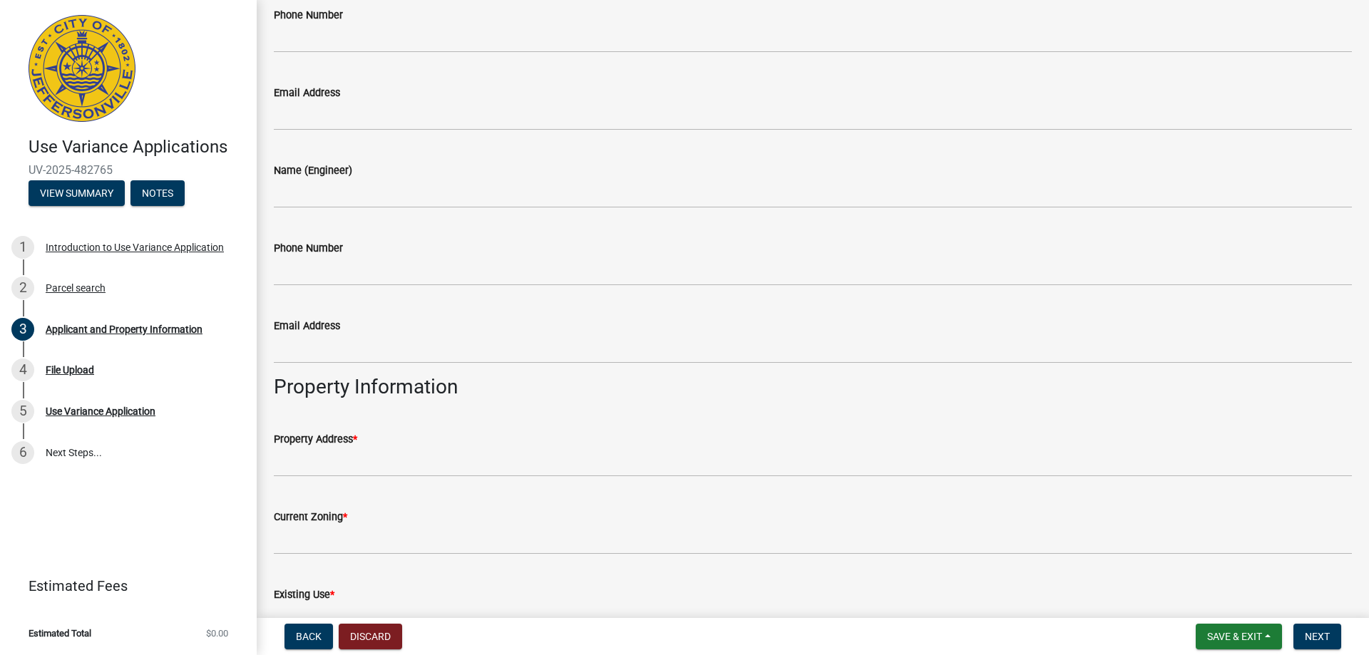
scroll to position [571, 0]
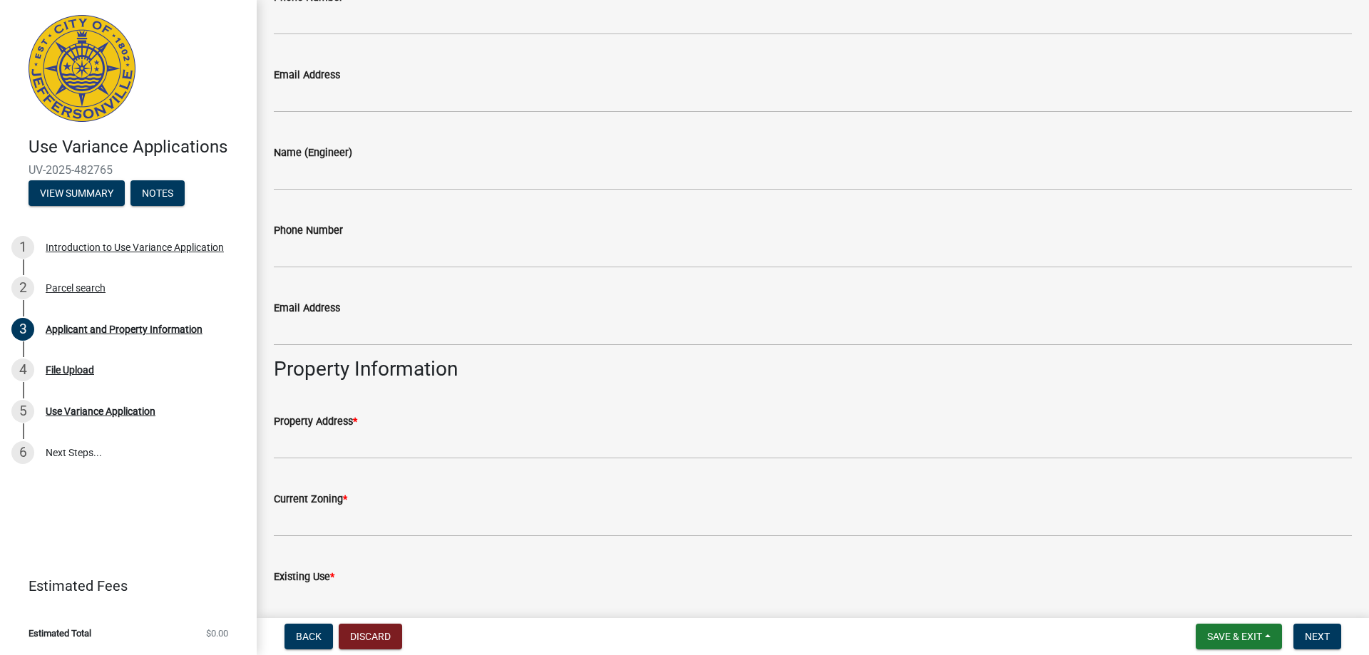
type input "N/A"
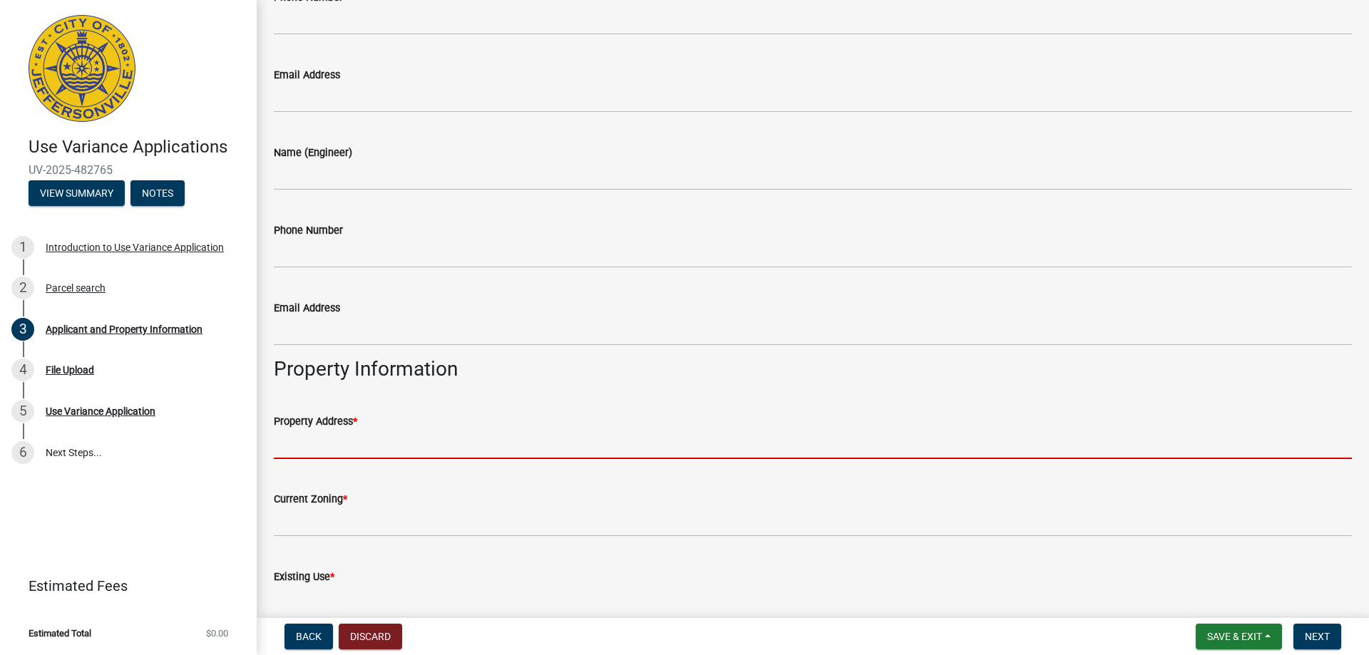
click at [340, 449] on input "Property Address *" at bounding box center [813, 444] width 1078 height 29
type input "[STREET_ADDRESS],"
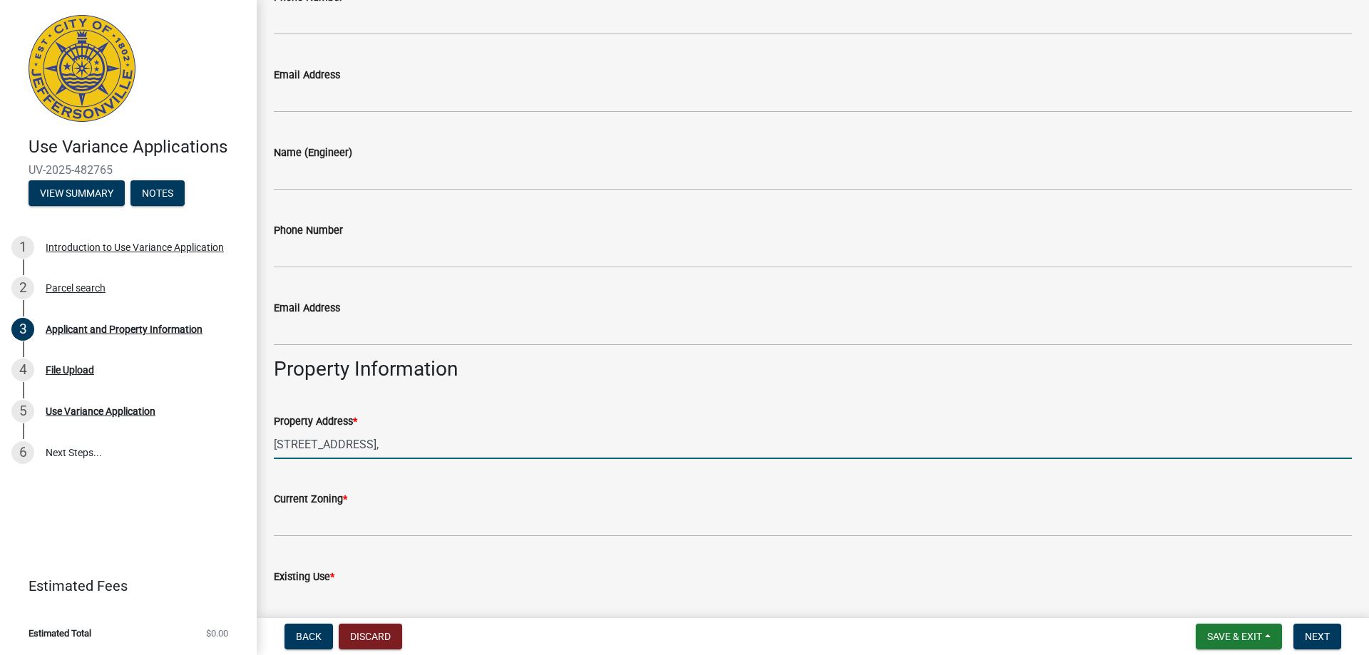
type input "[PERSON_NAME]"
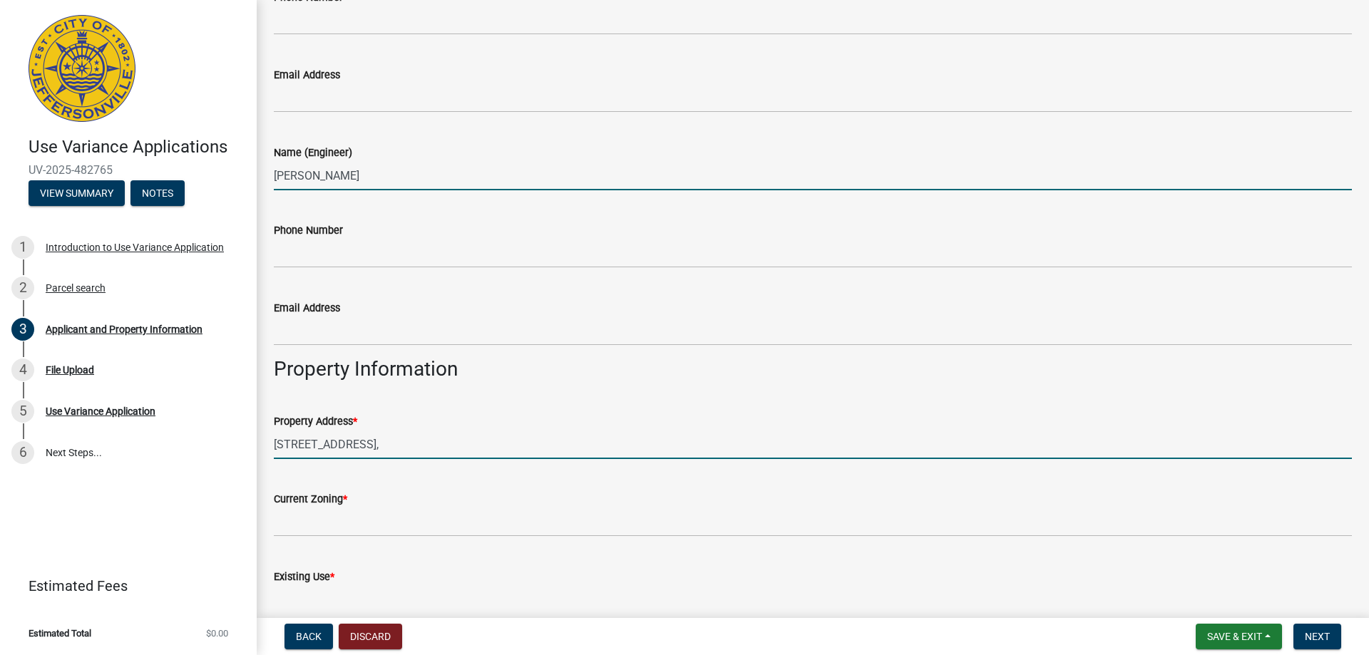
type input "5024451505"
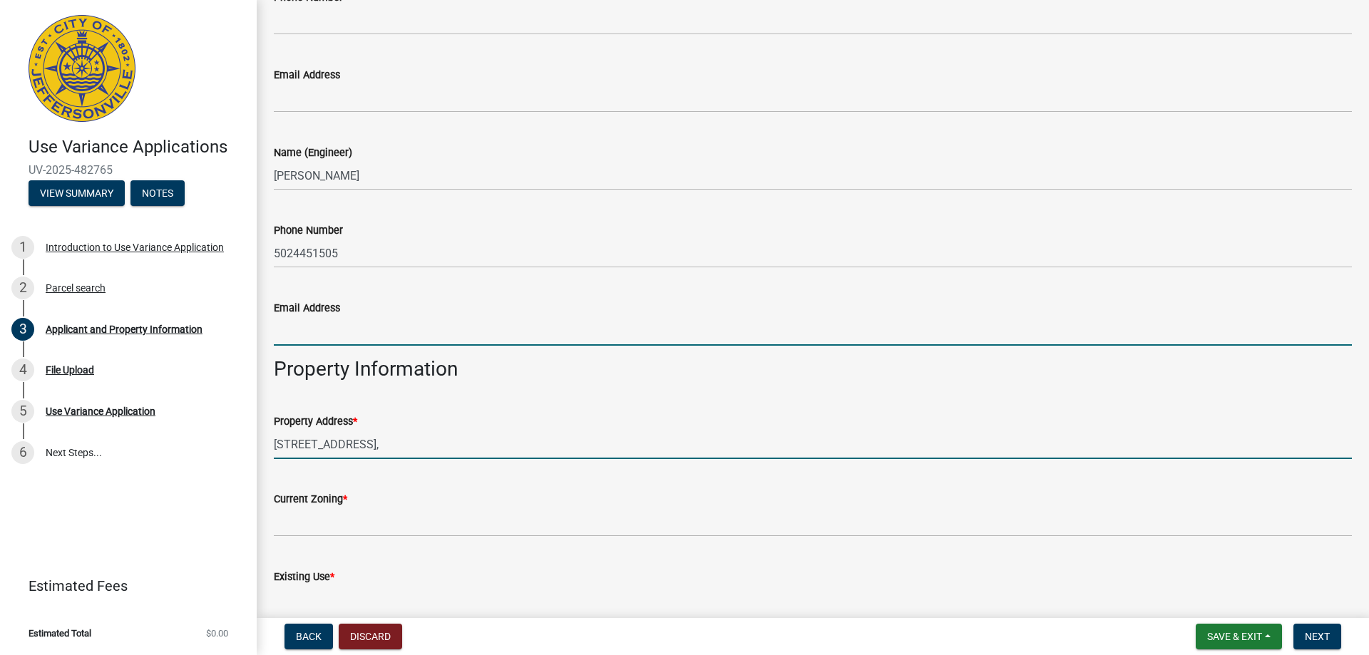
type input "[PERSON_NAME][EMAIL_ADDRESS][PERSON_NAME][DOMAIN_NAME]"
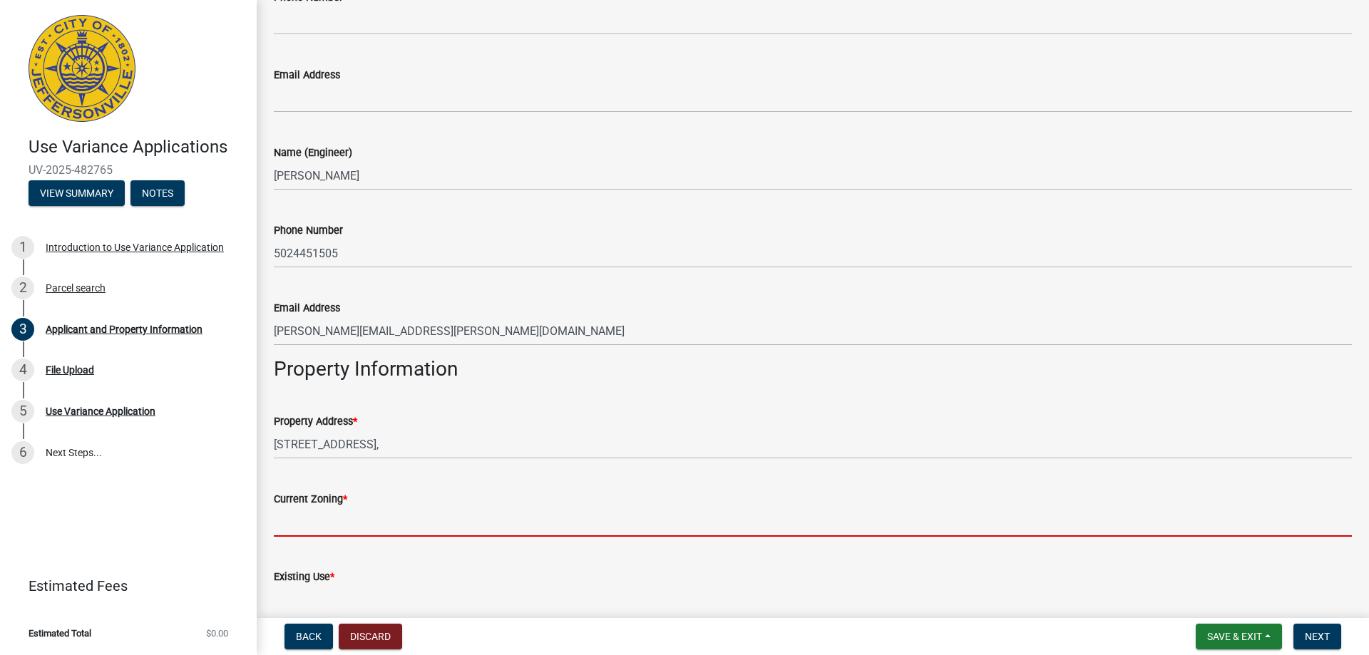
click at [283, 526] on input "Current Zoning *" at bounding box center [813, 522] width 1078 height 29
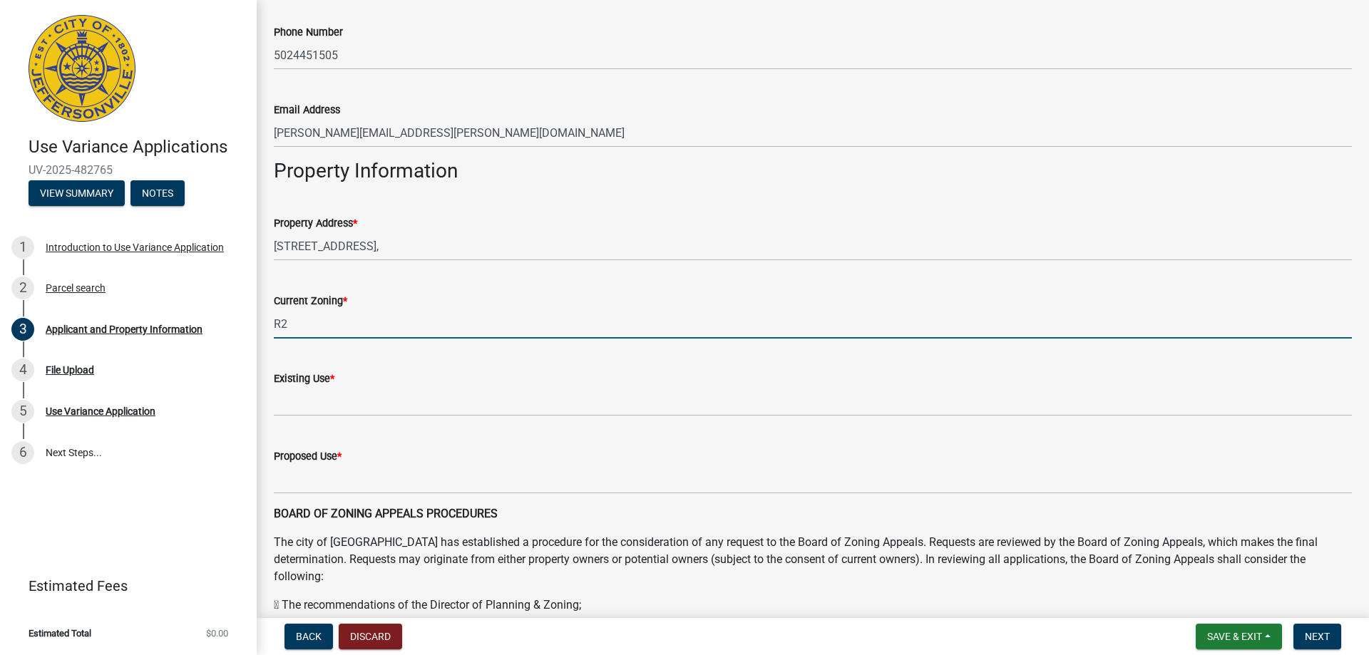
scroll to position [785, 0]
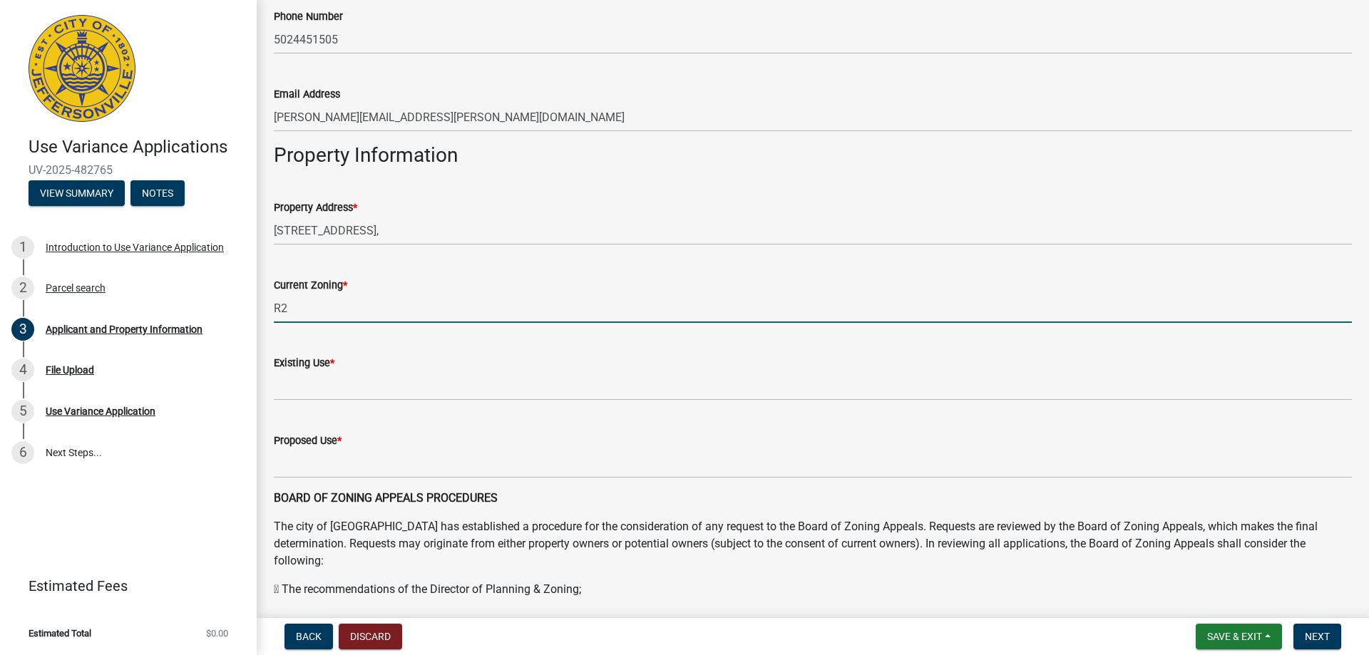
type input "R2"
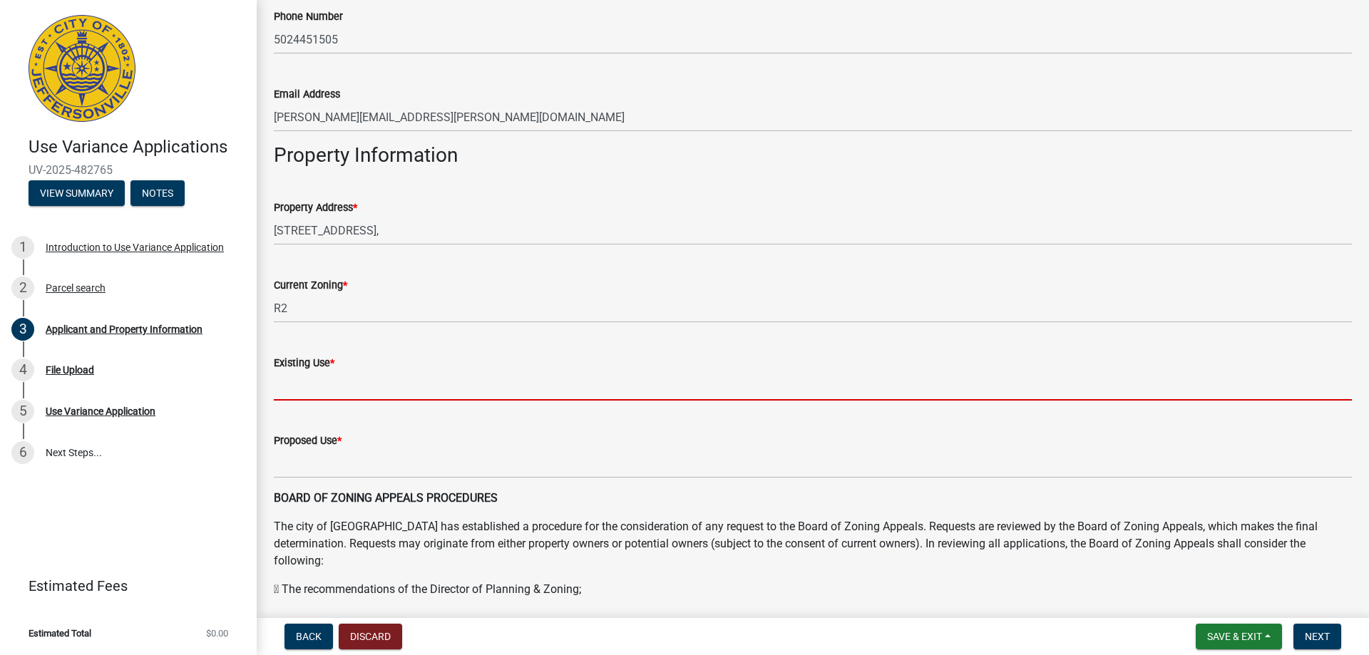
click at [329, 395] on input "Existing Use *" at bounding box center [813, 386] width 1078 height 29
type input "Single Family Home"
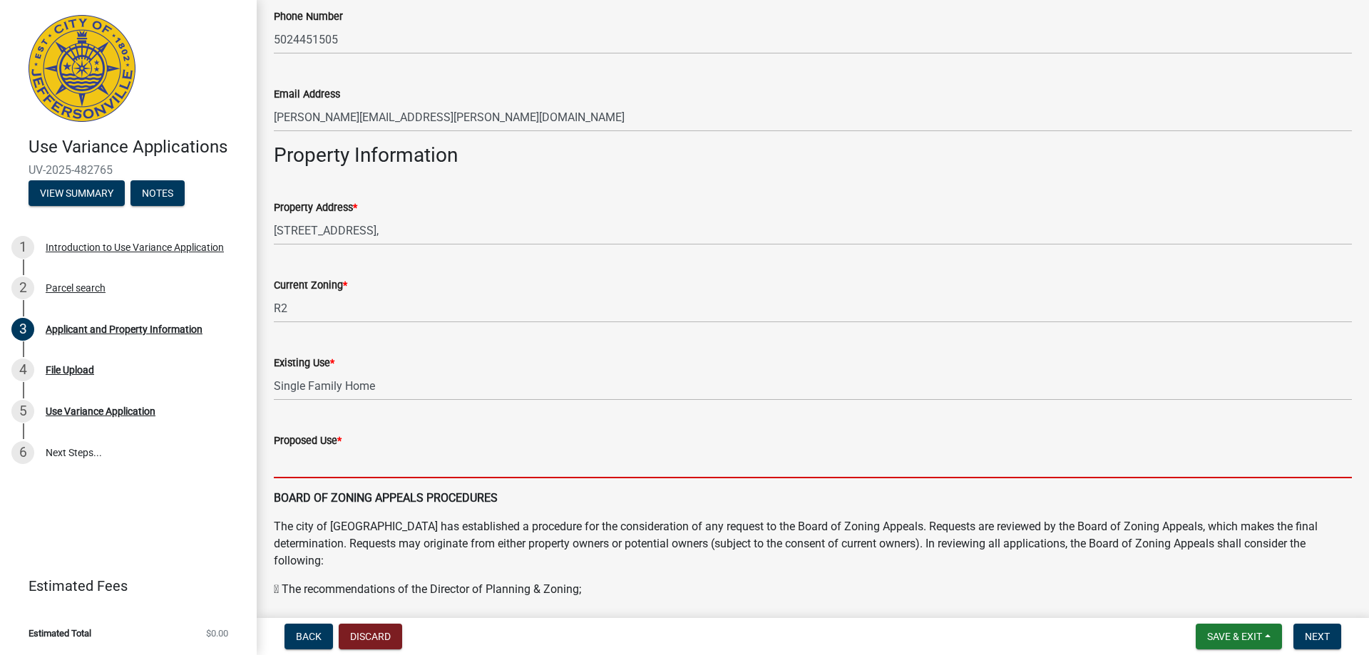
click at [323, 461] on input "Proposed Use *" at bounding box center [813, 463] width 1078 height 29
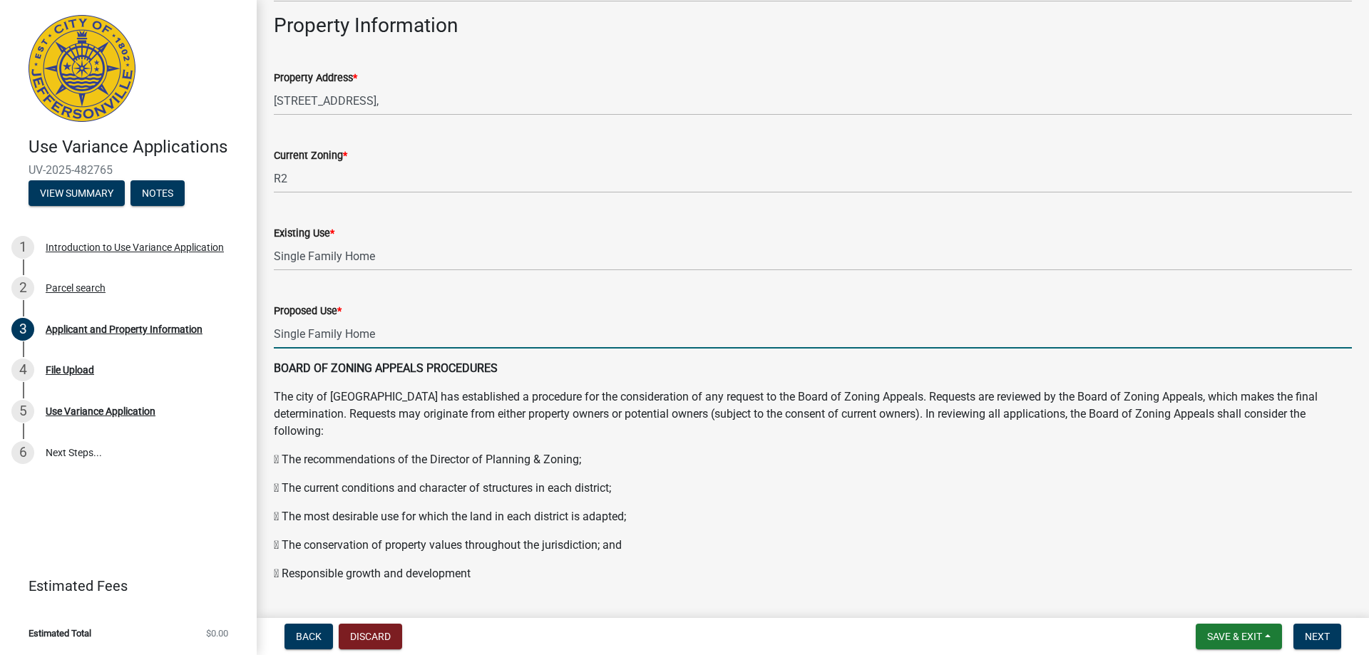
scroll to position [951, 0]
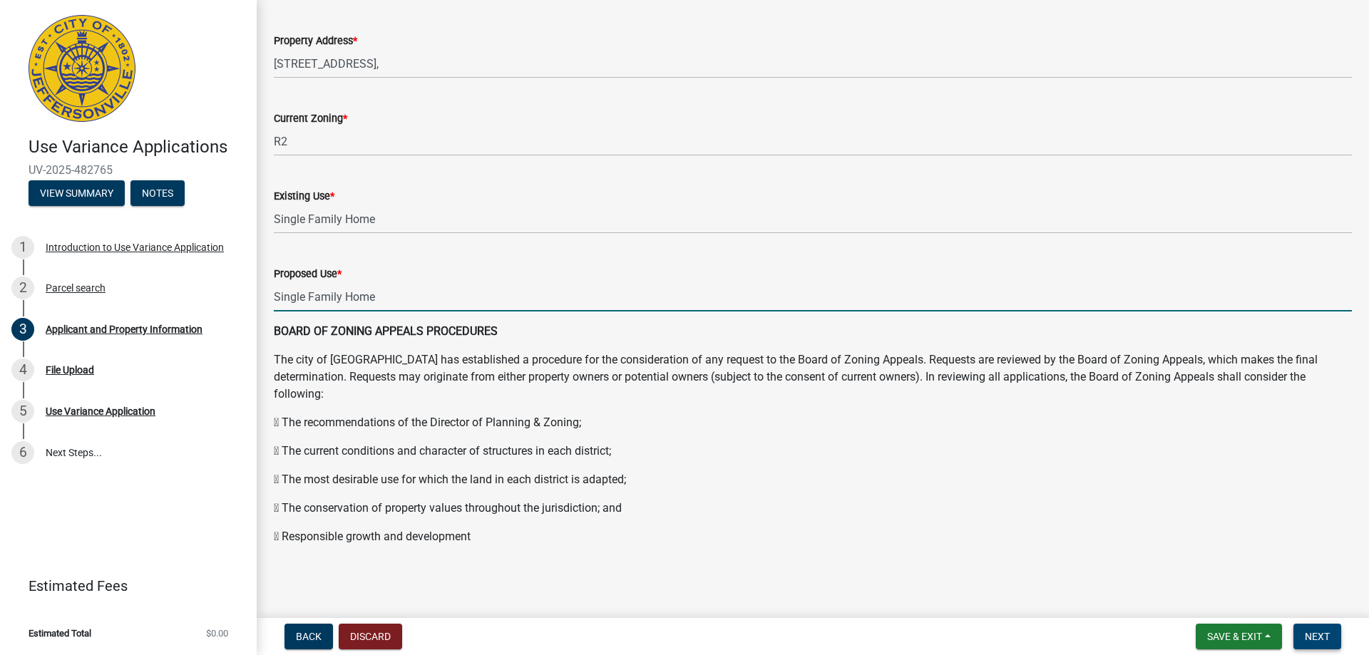
type input "Single Family Home"
click at [1313, 633] on span "Next" at bounding box center [1317, 636] width 25 height 11
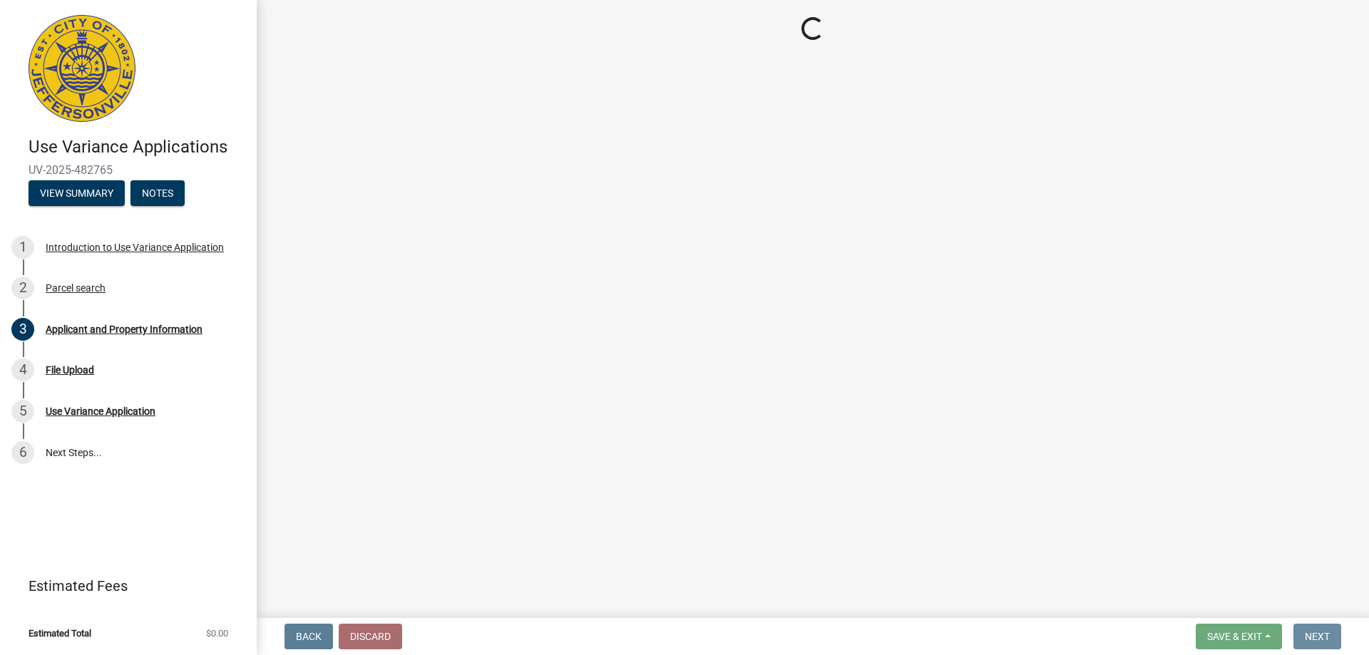
scroll to position [0, 0]
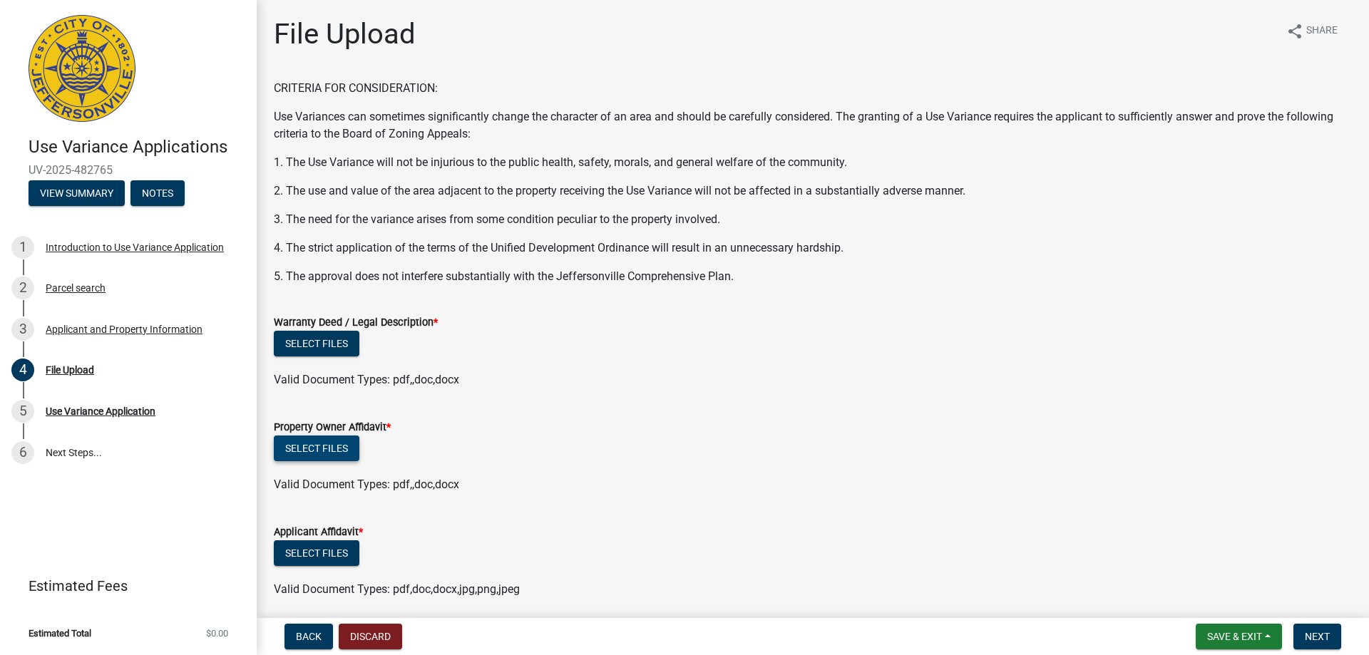
click at [317, 442] on button "Select files" at bounding box center [317, 449] width 86 height 26
click at [363, 528] on span "*" at bounding box center [361, 532] width 4 height 12
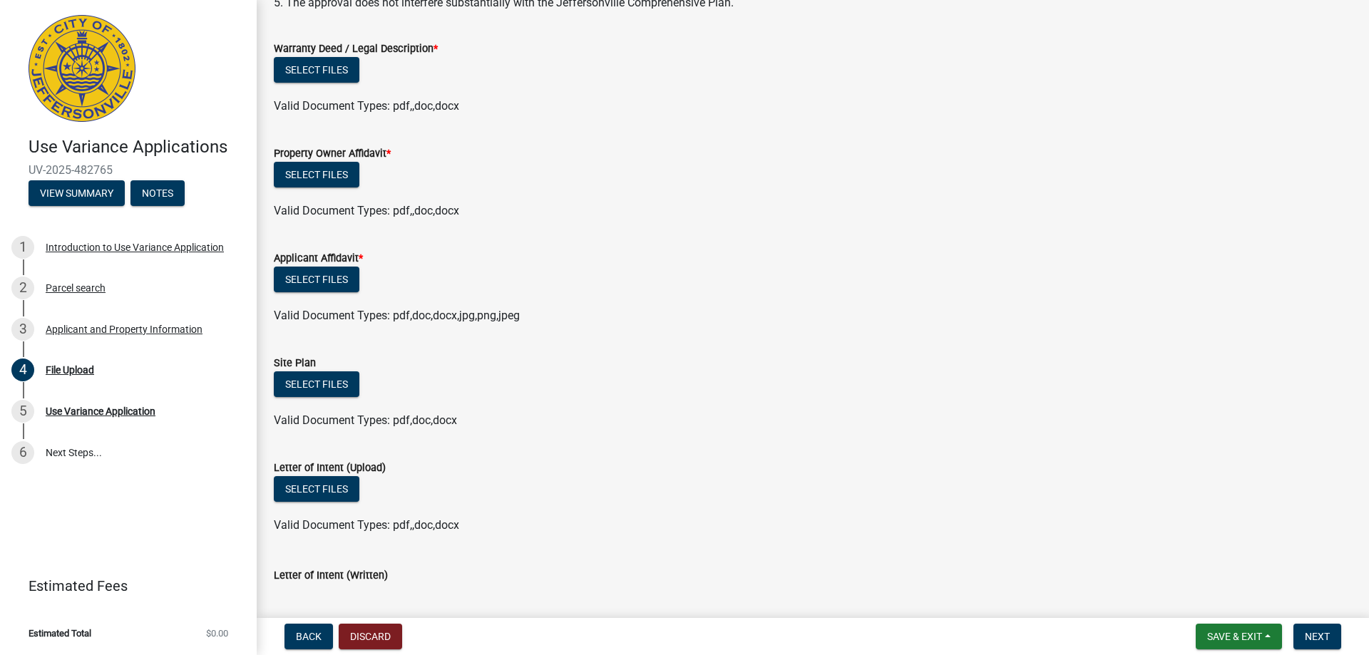
scroll to position [357, 0]
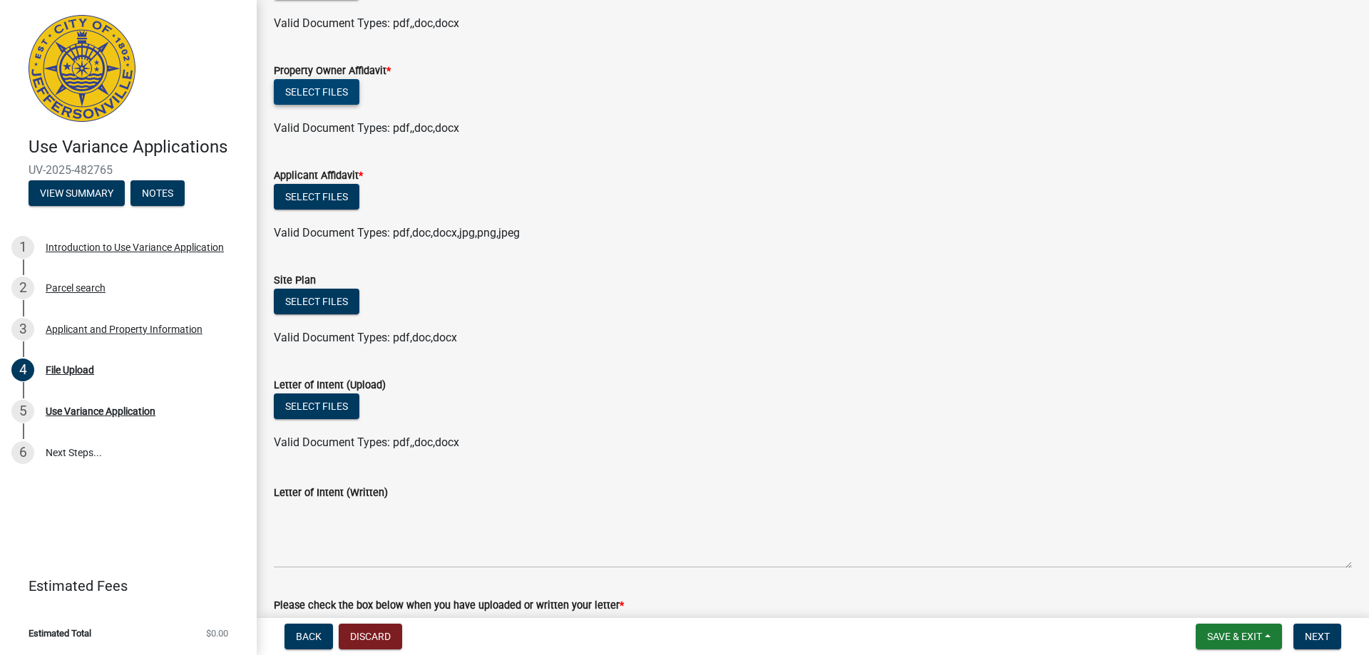
click at [336, 91] on button "Select files" at bounding box center [317, 92] width 86 height 26
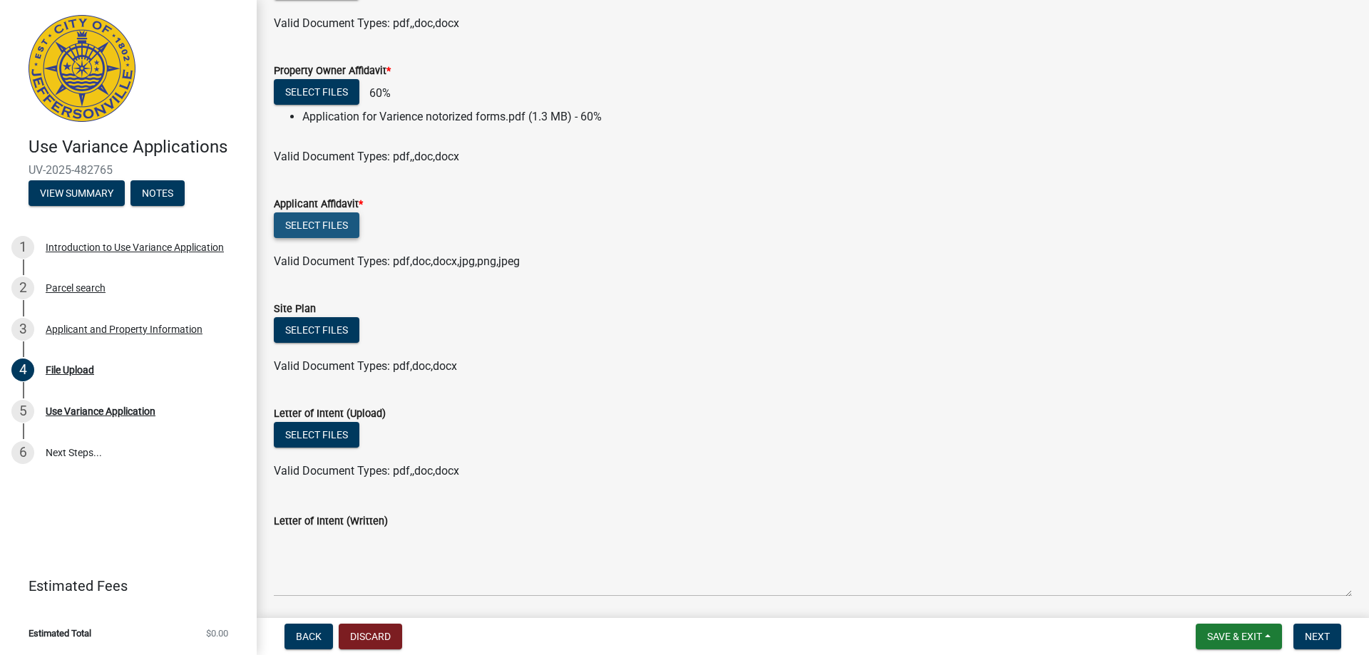
click at [337, 221] on button "Select files" at bounding box center [317, 226] width 86 height 26
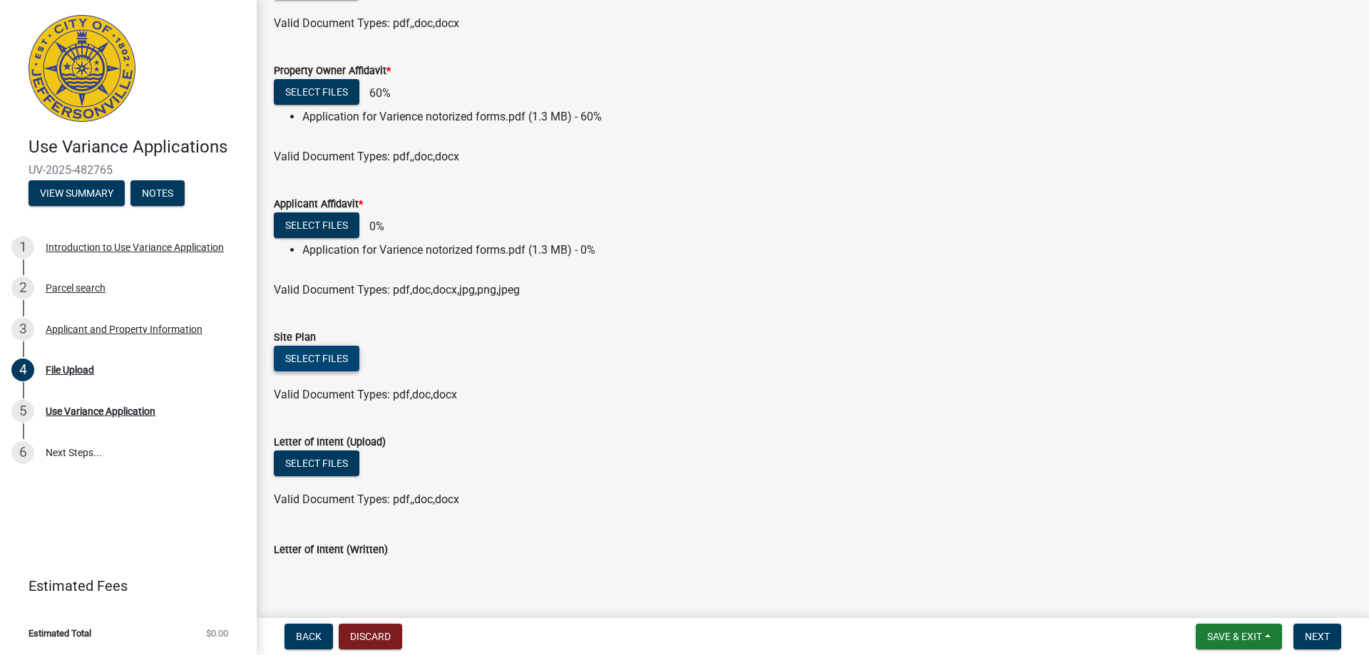
click at [327, 361] on button "Select files" at bounding box center [317, 359] width 86 height 26
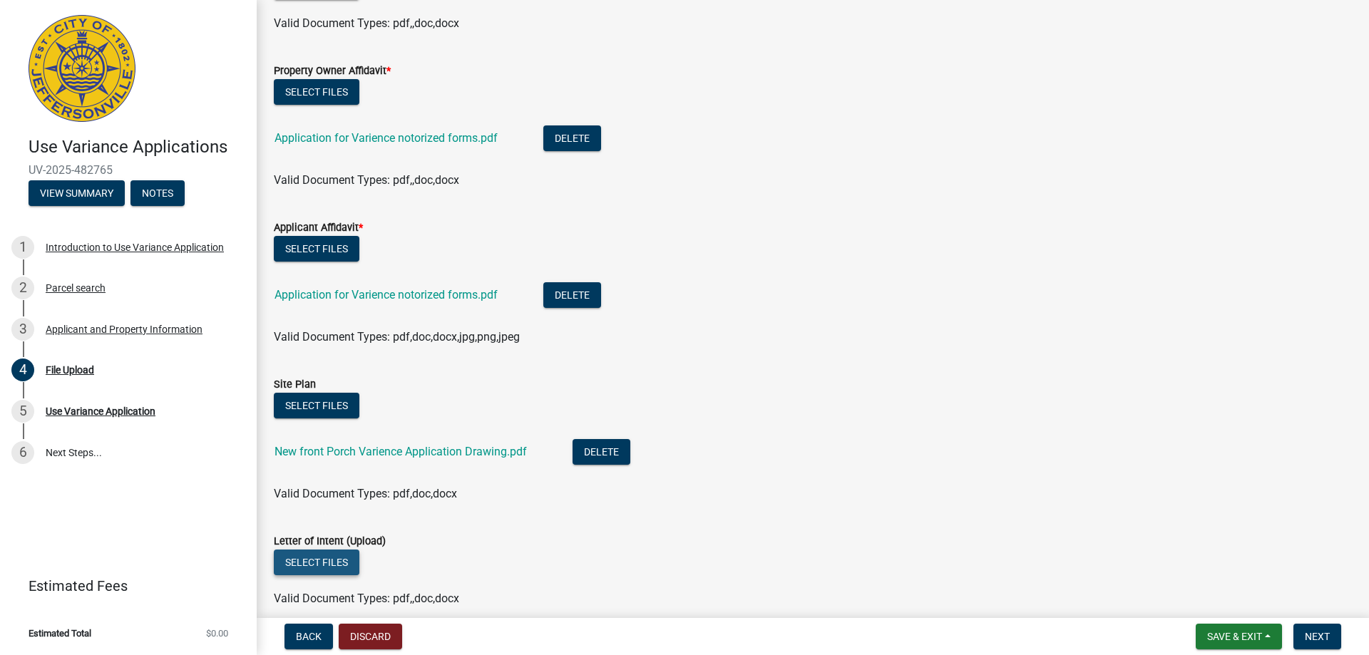
click at [327, 554] on button "Select files" at bounding box center [317, 563] width 86 height 26
click at [319, 564] on button "Select files" at bounding box center [317, 563] width 86 height 26
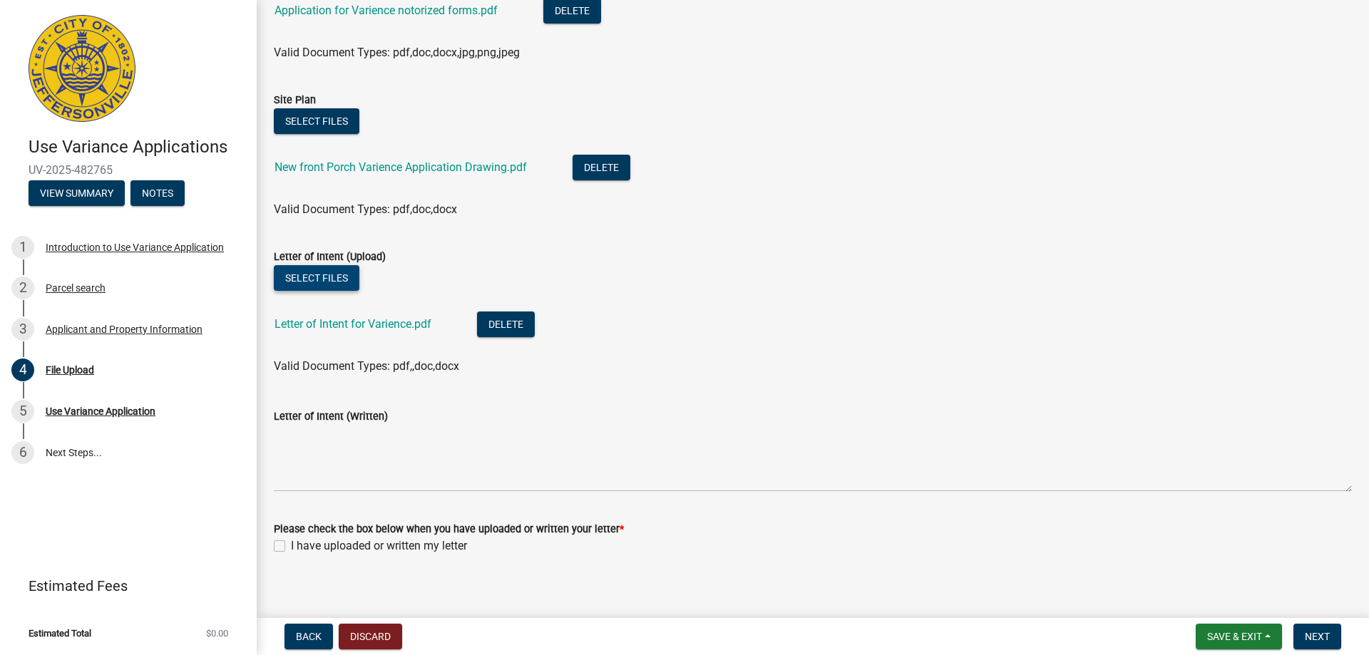
scroll to position [642, 0]
click at [291, 541] on label "I have uploaded or written my letter" at bounding box center [379, 545] width 176 height 17
click at [291, 541] on input "I have uploaded or written my letter" at bounding box center [295, 541] width 9 height 9
checkbox input "true"
click at [1309, 629] on button "Next" at bounding box center [1318, 637] width 48 height 26
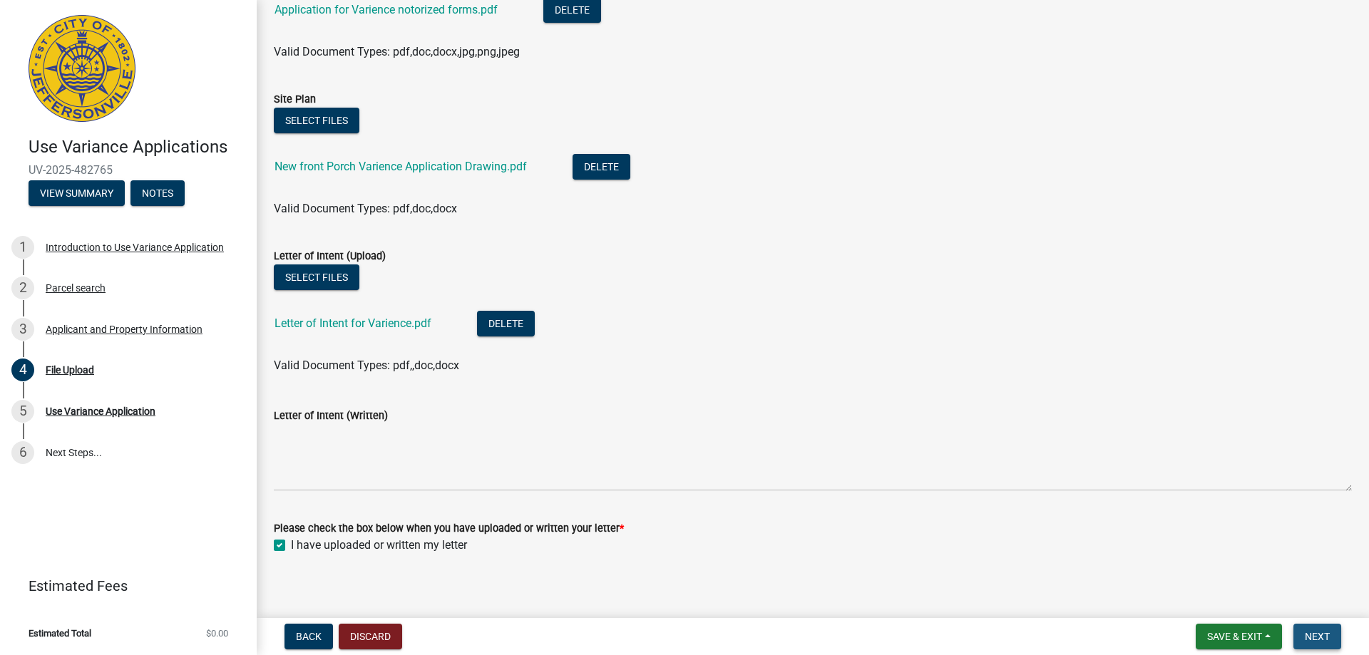
scroll to position [670, 0]
click at [1317, 639] on span "Next" at bounding box center [1317, 636] width 25 height 11
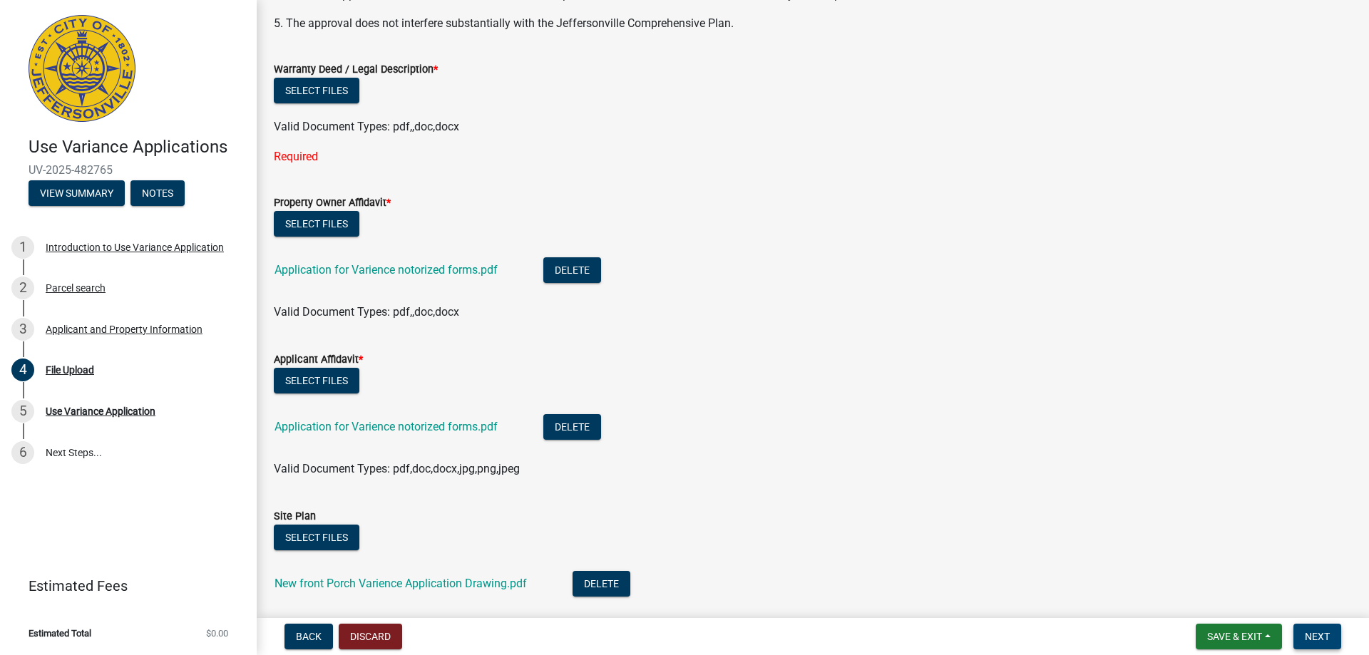
scroll to position [243, 0]
